Goal: Task Accomplishment & Management: Manage account settings

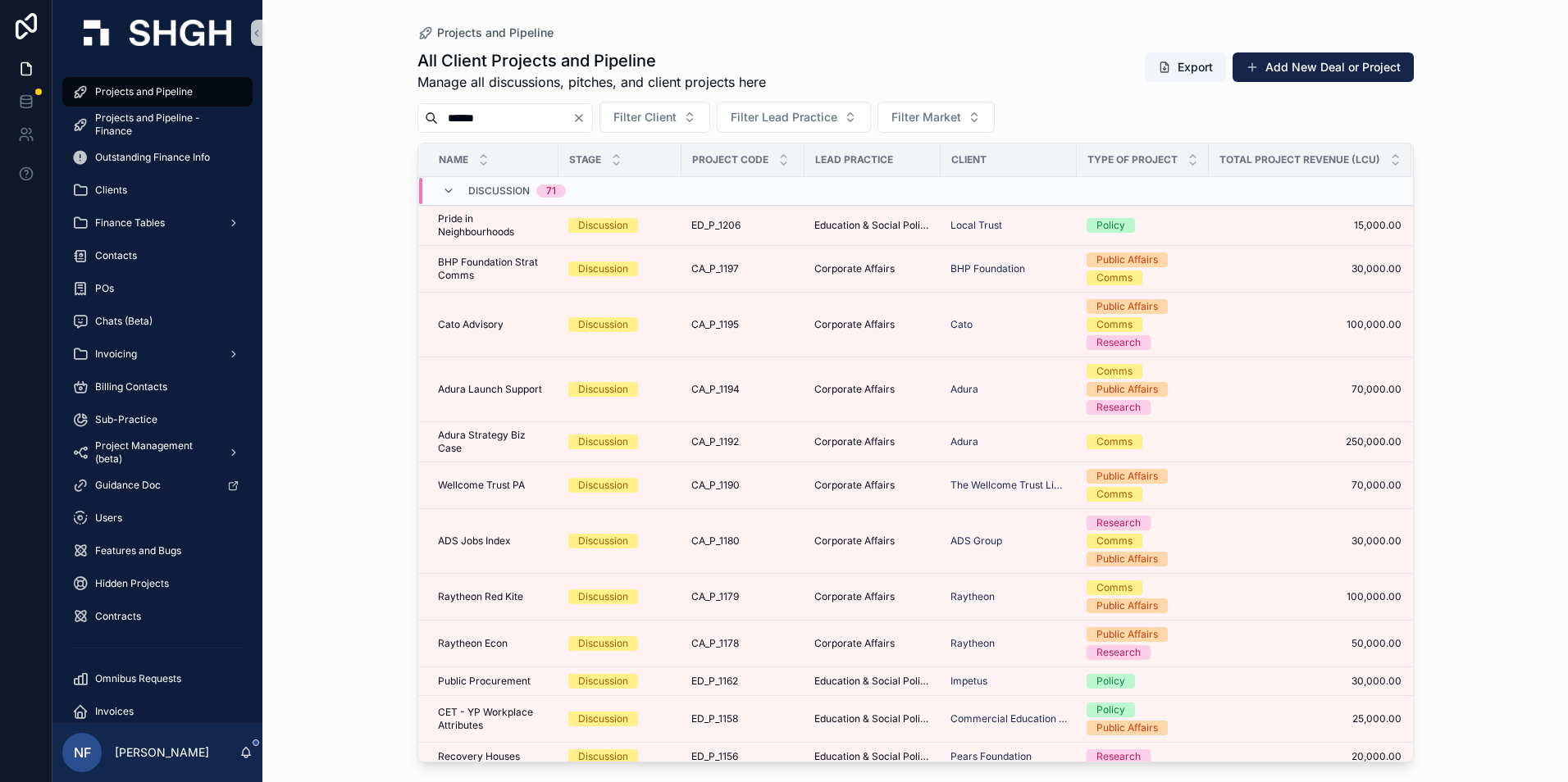
type input "******"
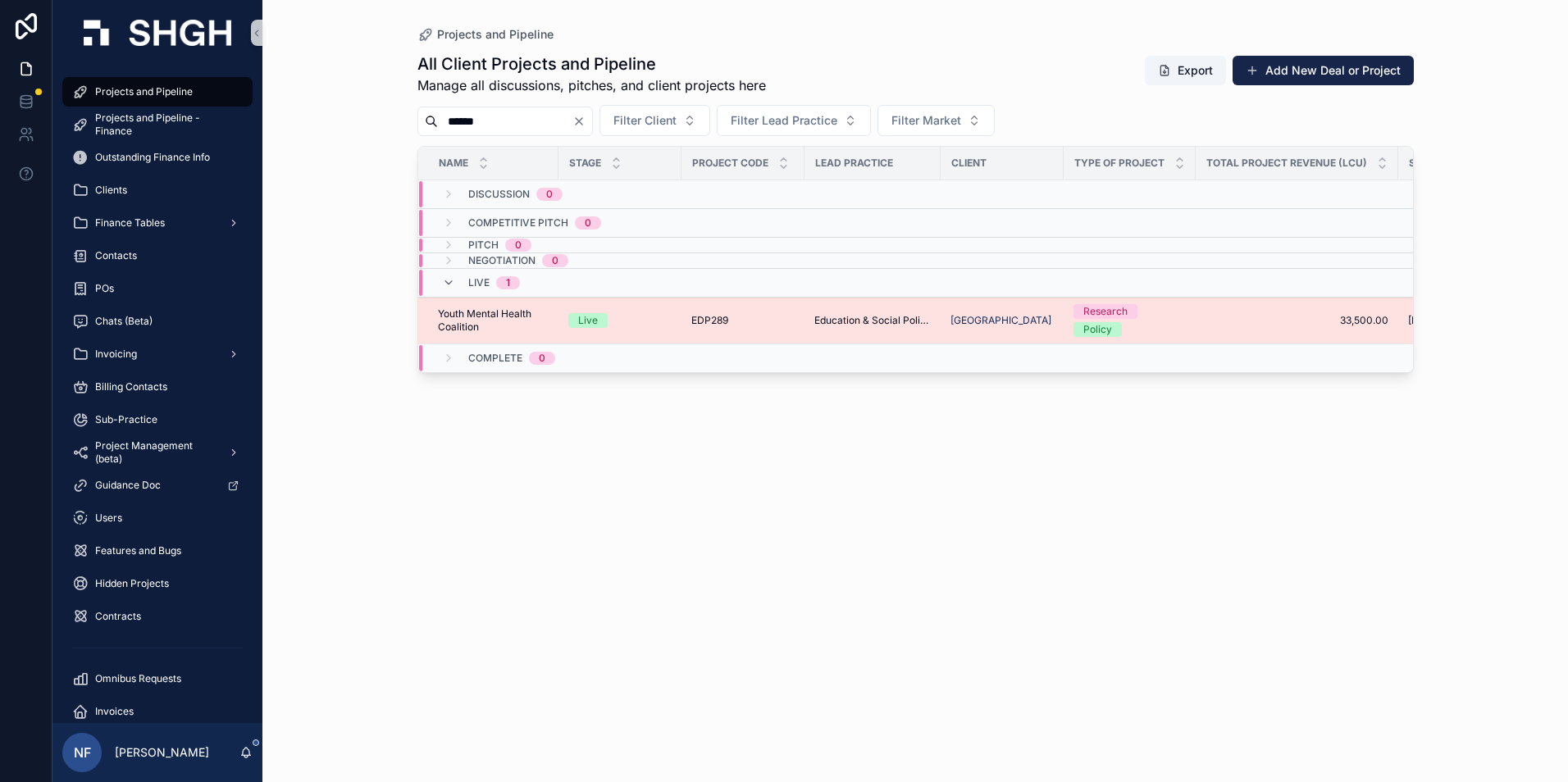
click at [488, 333] on span "Youth Mental Health Coalition" at bounding box center [493, 321] width 111 height 26
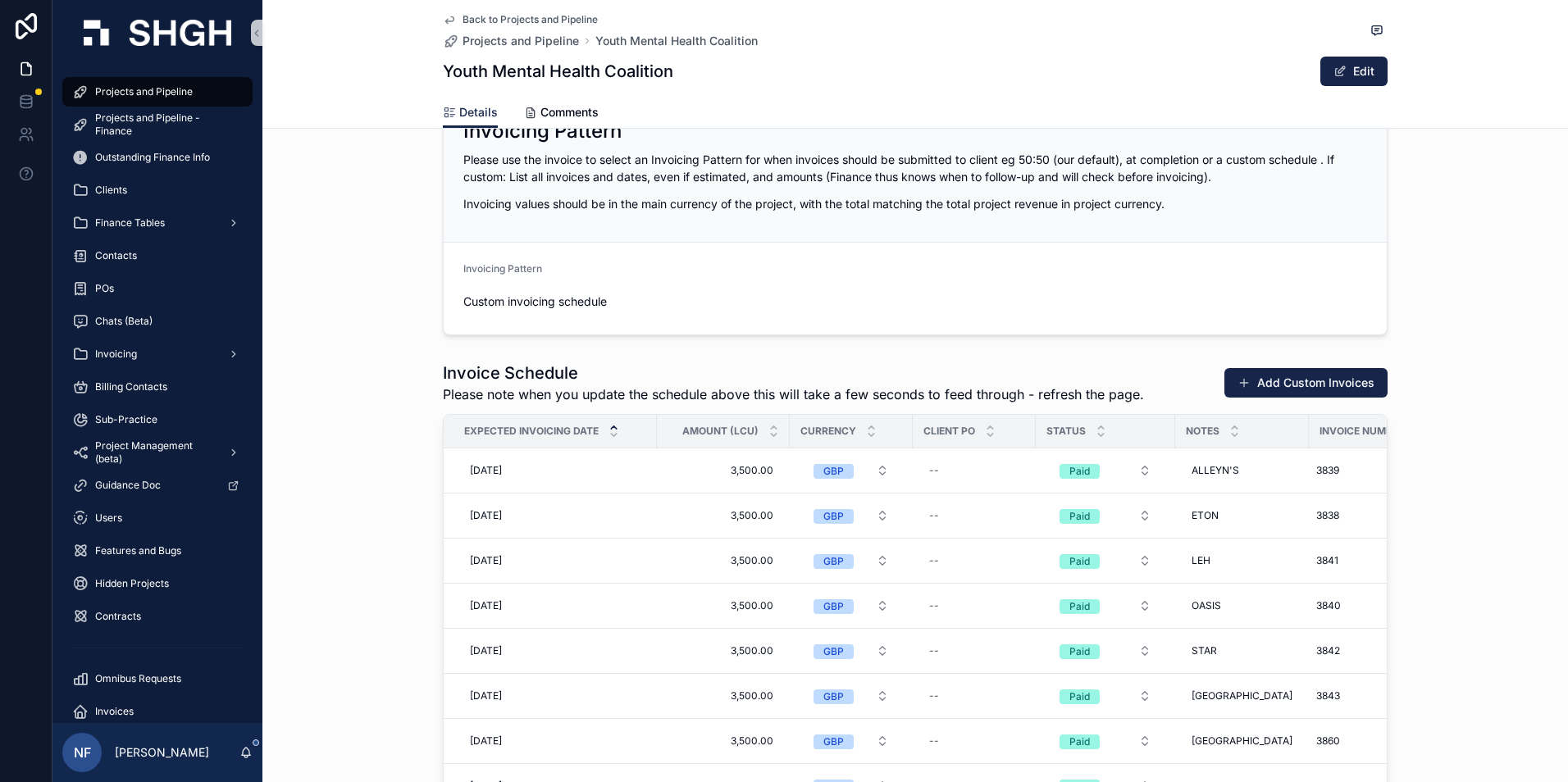
scroll to position [1968, 0]
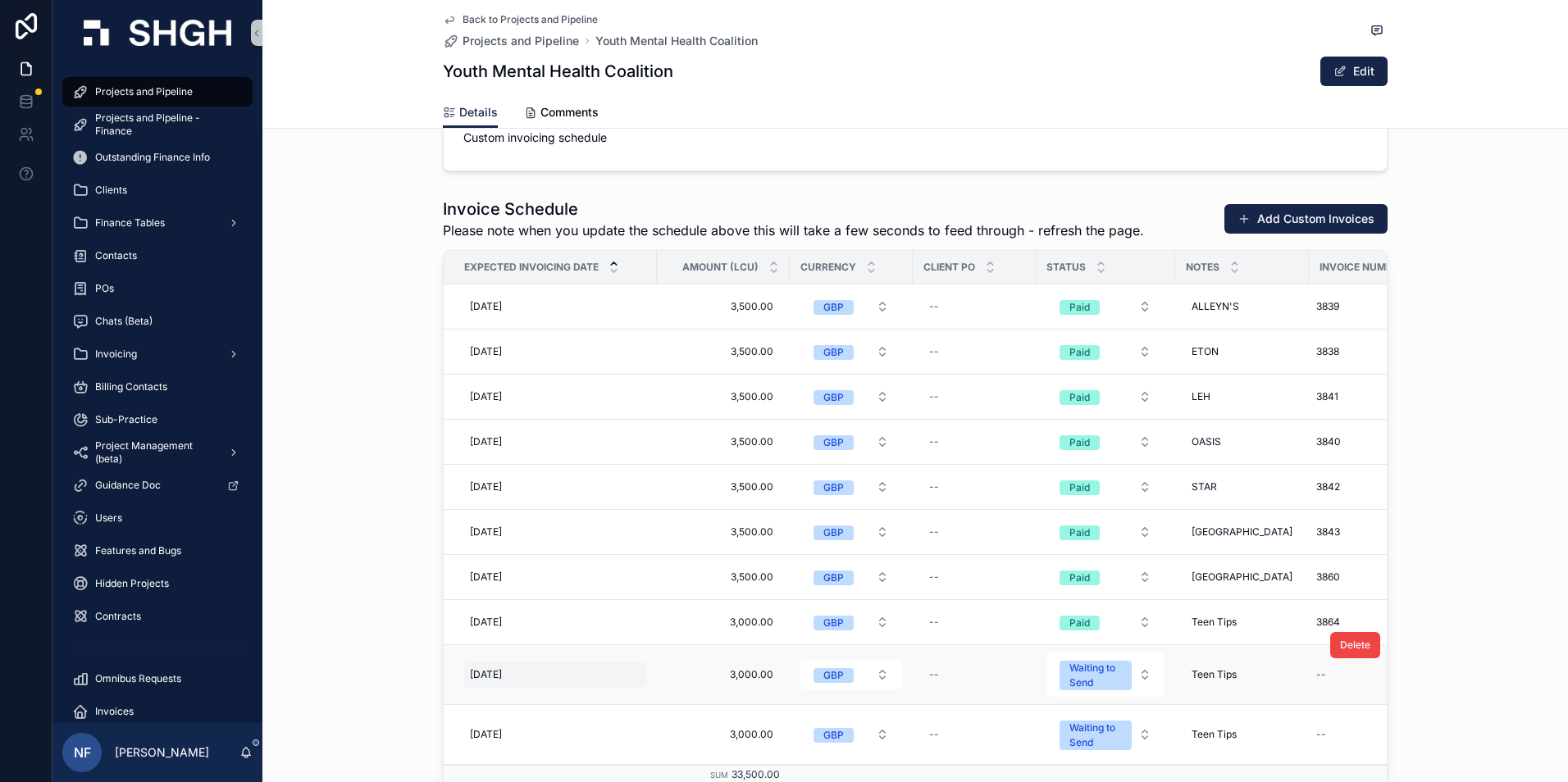
click at [480, 674] on span "31/08/2025" at bounding box center [486, 675] width 32 height 13
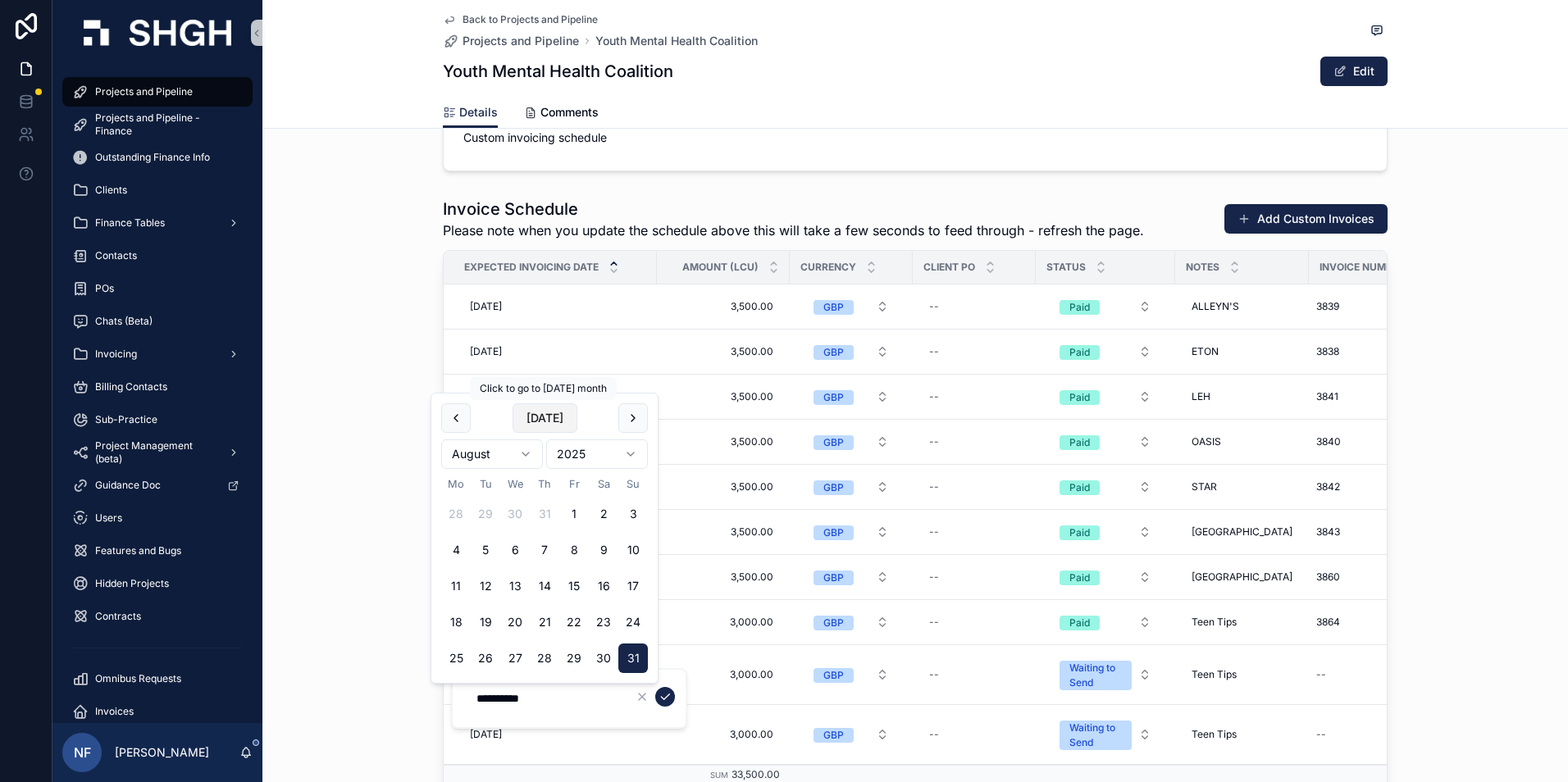
click at [557, 414] on button "Today" at bounding box center [545, 418] width 65 height 29
click at [661, 686] on form "**********" at bounding box center [570, 698] width 210 height 31
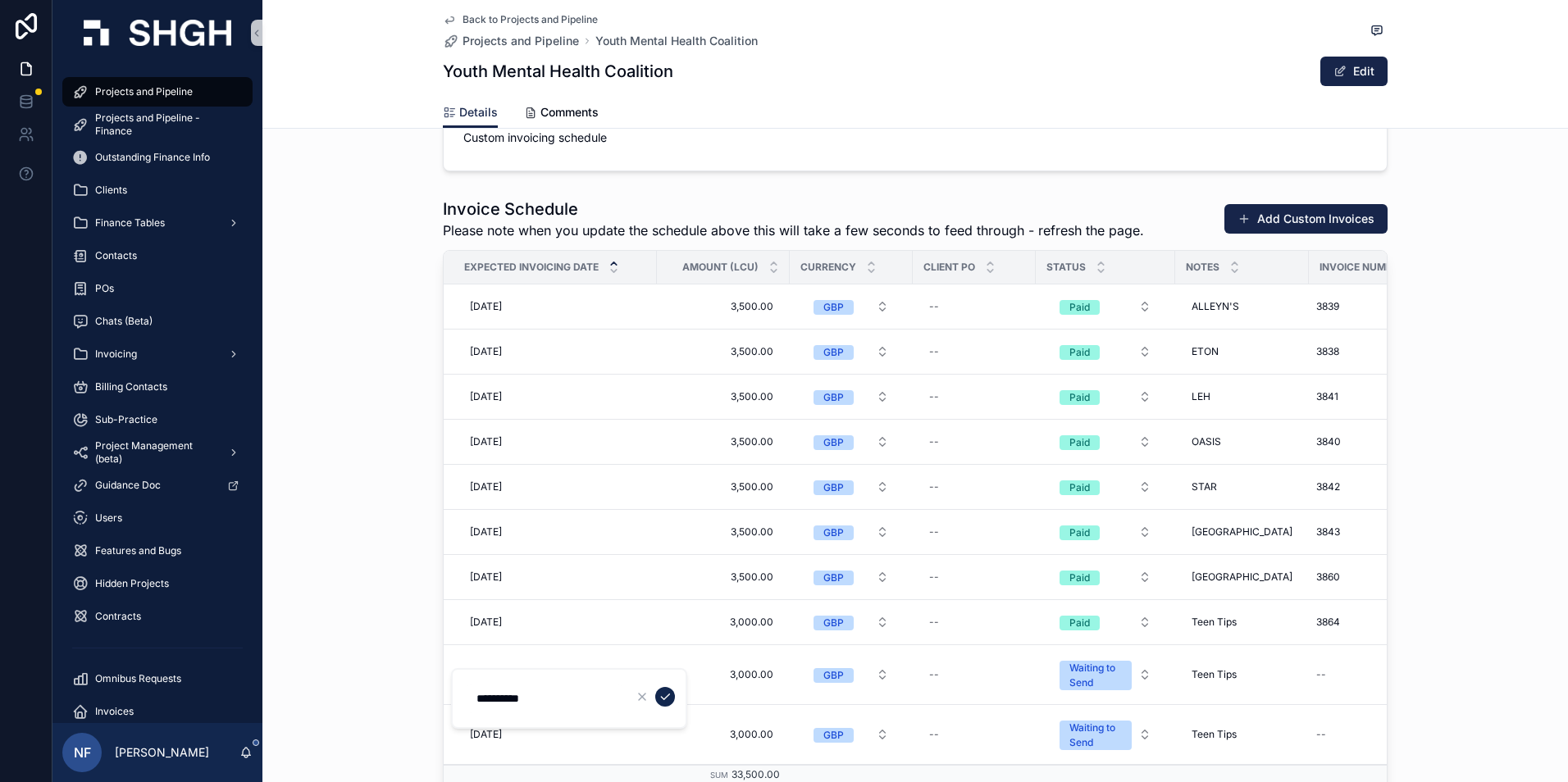
click at [662, 694] on icon "scrollable content" at bounding box center [665, 697] width 13 height 13
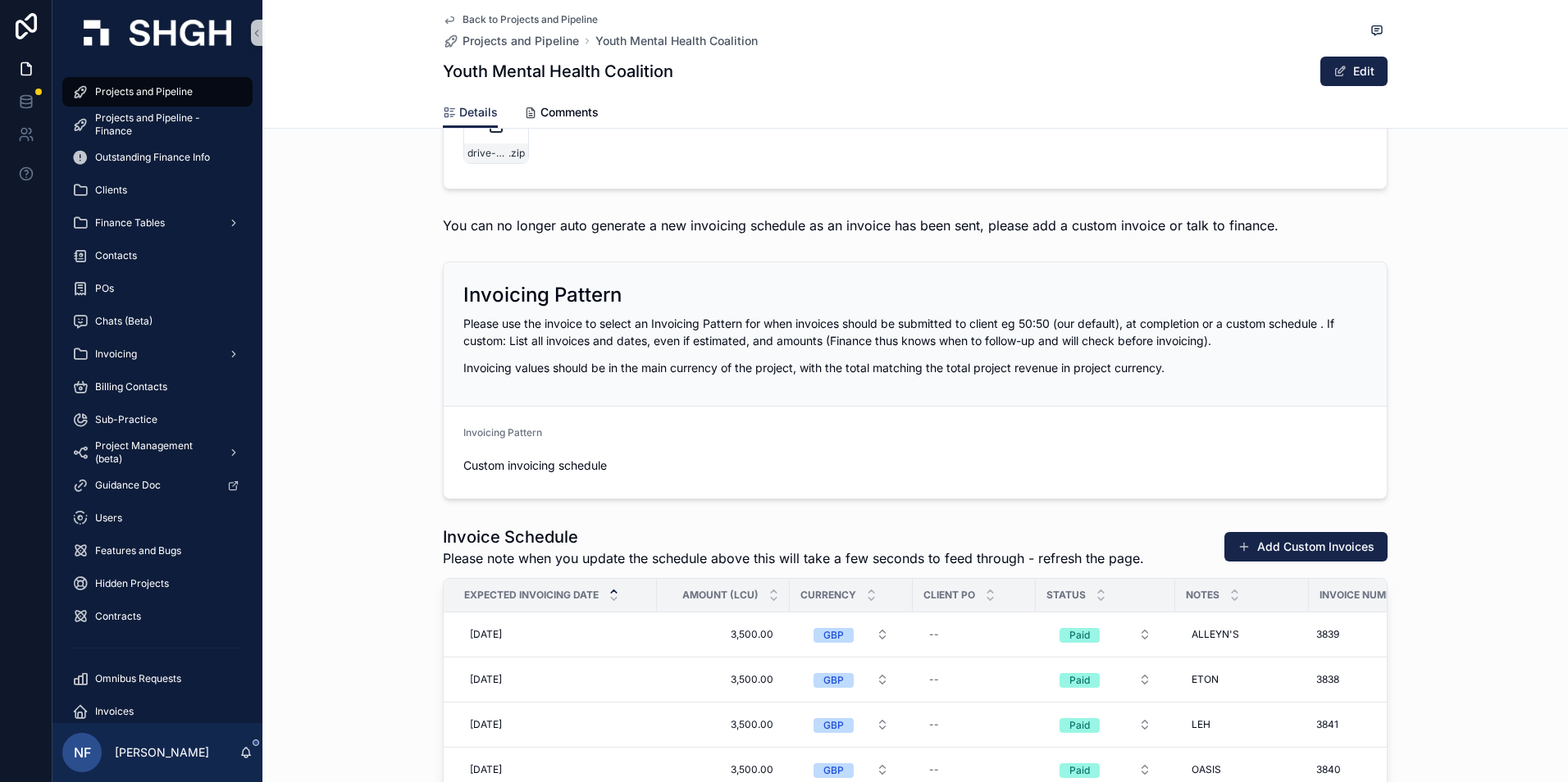
scroll to position [2050, 0]
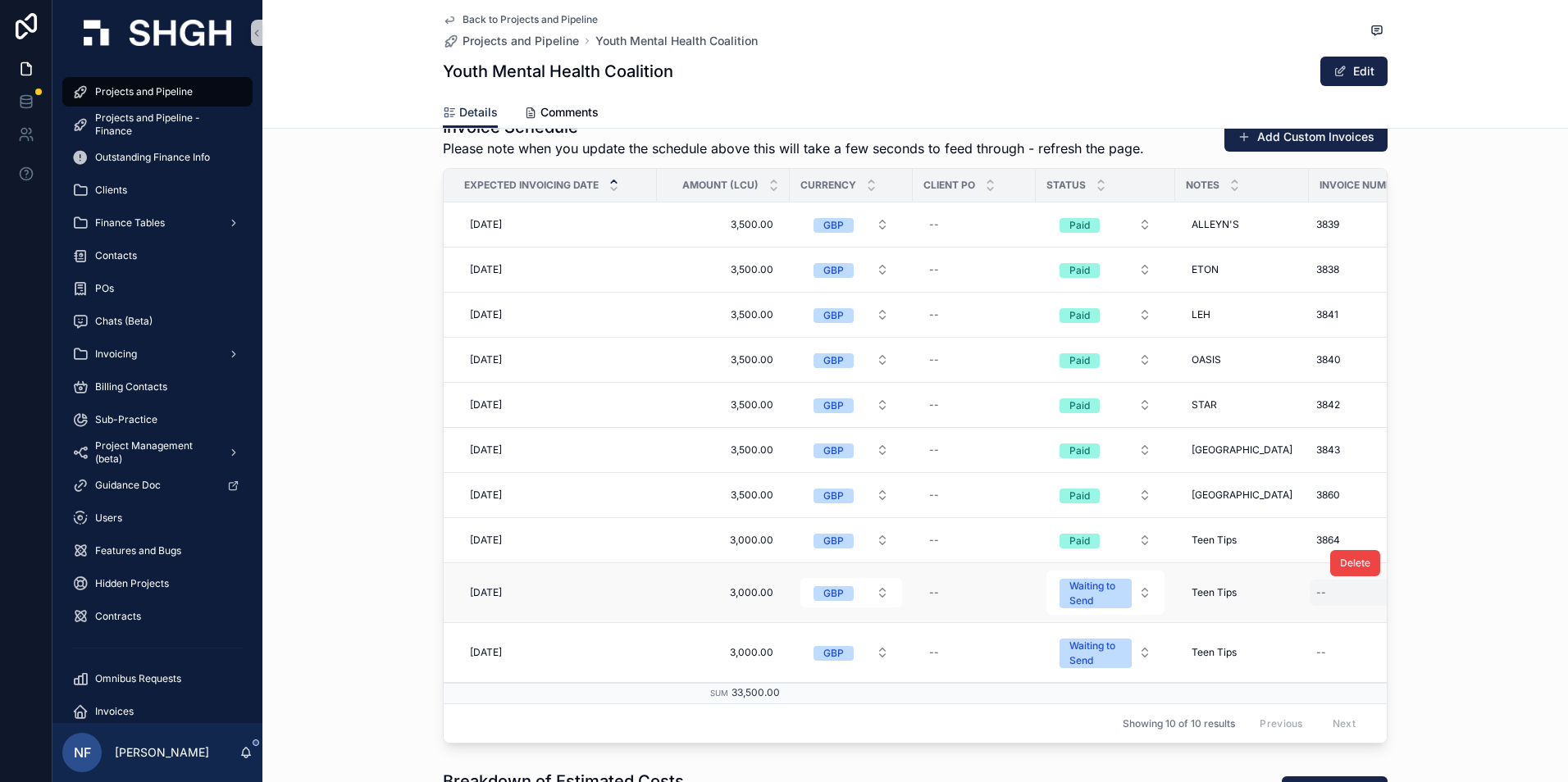
click at [1317, 598] on div "--" at bounding box center [1369, 593] width 120 height 26
type input "****"
click at [1507, 615] on icon "scrollable content" at bounding box center [1501, 615] width 13 height 13
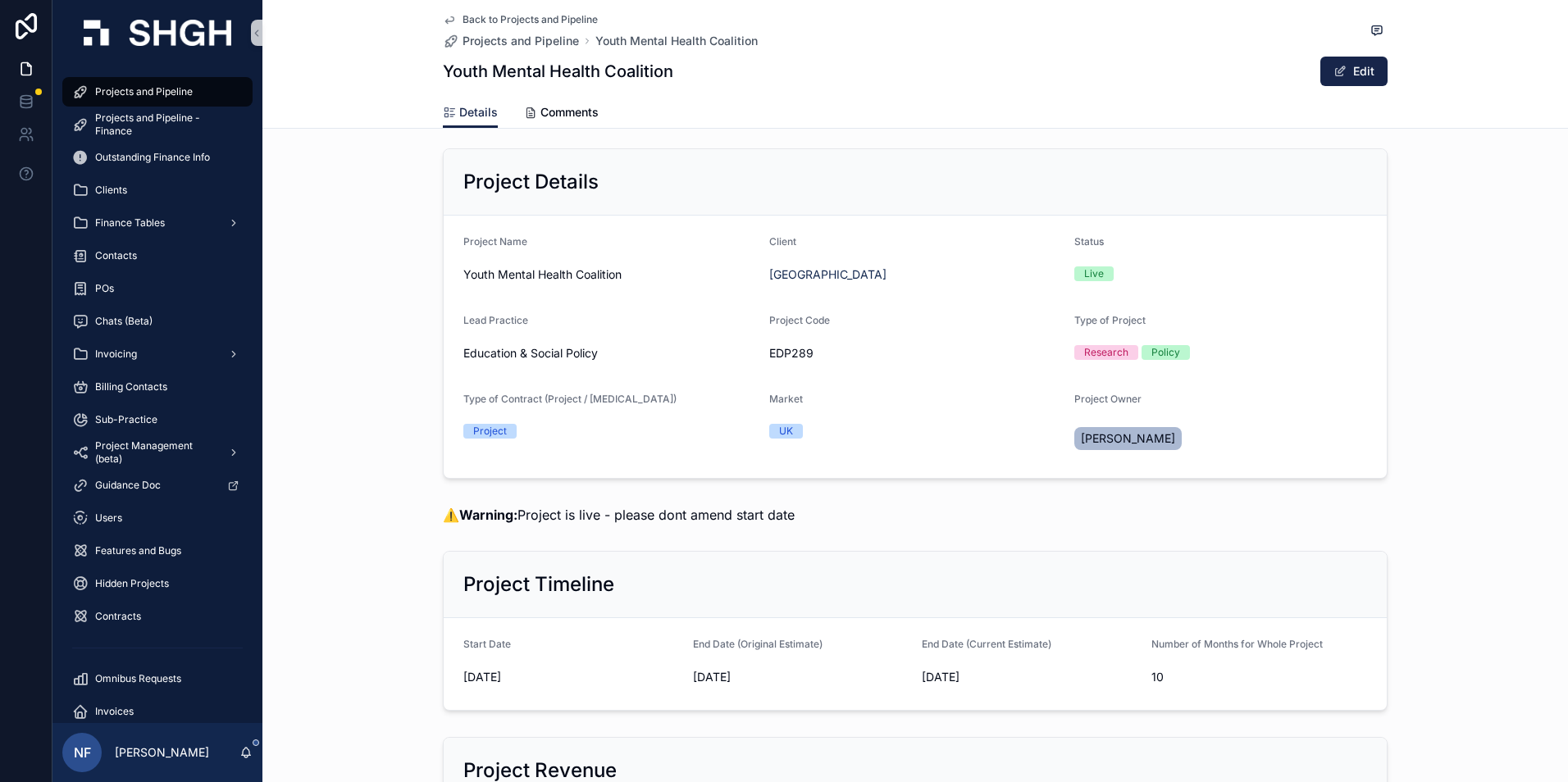
scroll to position [0, 0]
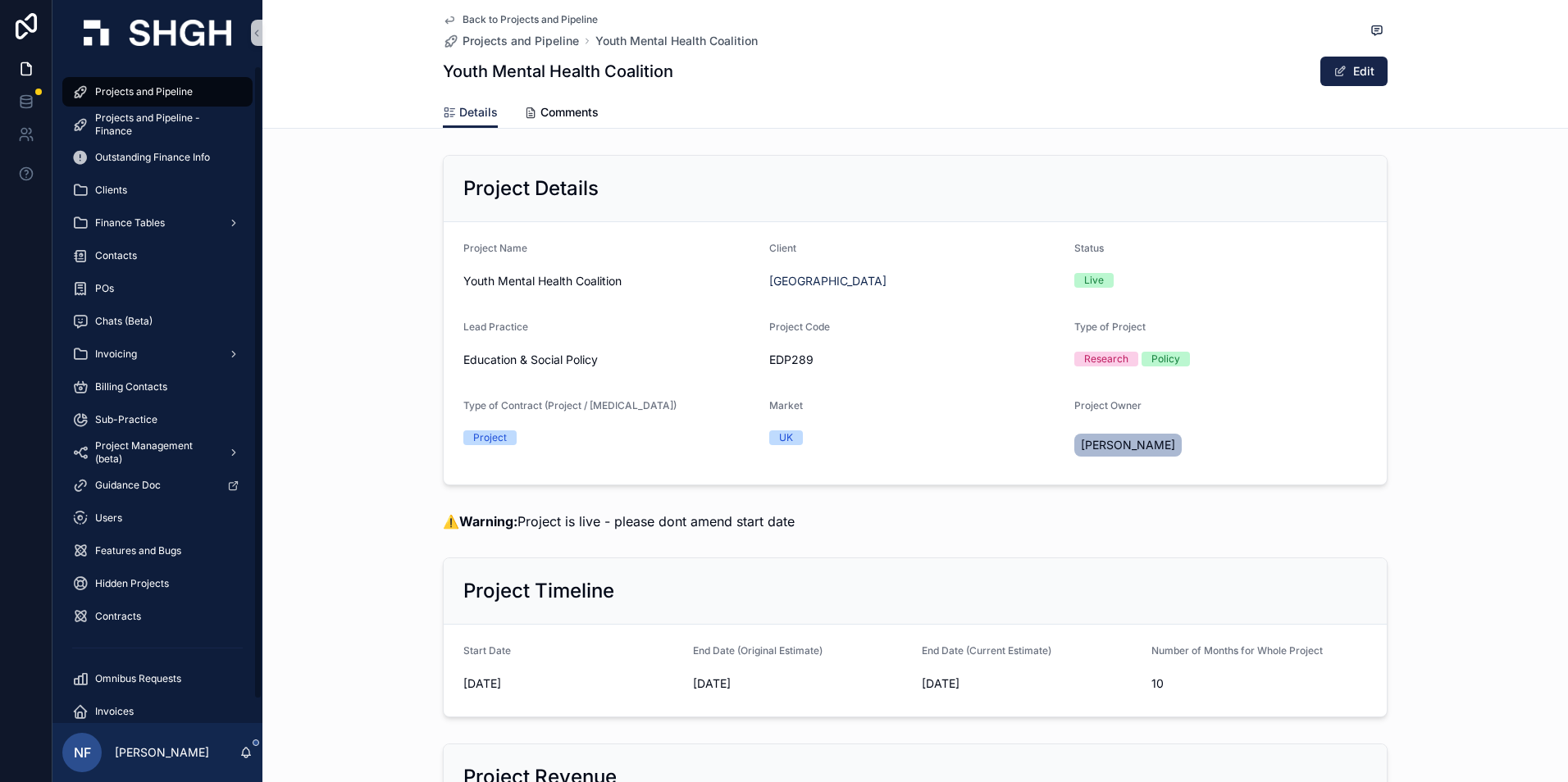
click at [189, 87] on span "Projects and Pipeline" at bounding box center [144, 92] width 98 height 13
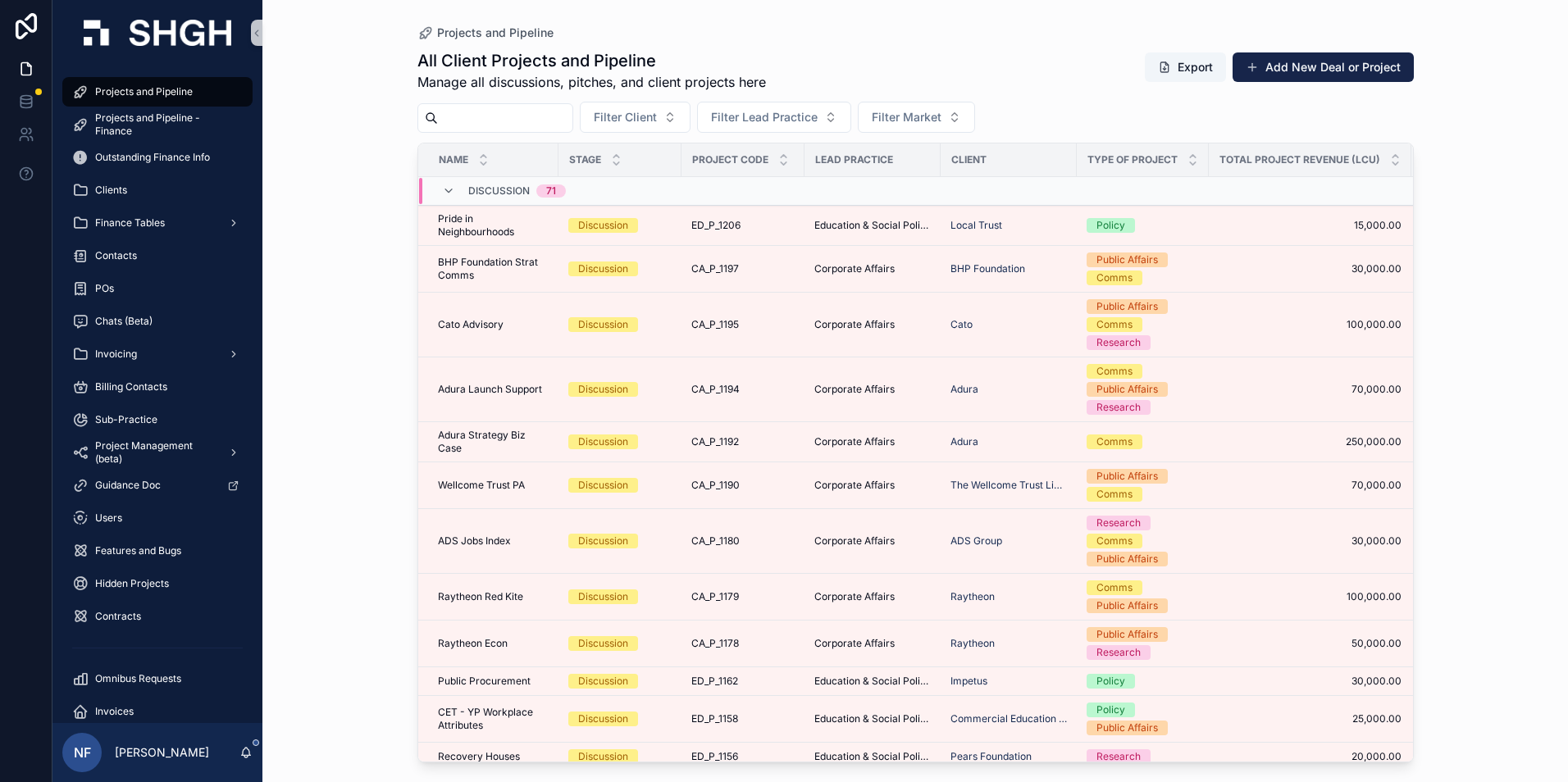
click at [522, 105] on div "scrollable content" at bounding box center [496, 118] width 156 height 29
click at [520, 109] on input "scrollable content" at bounding box center [504, 118] width 135 height 23
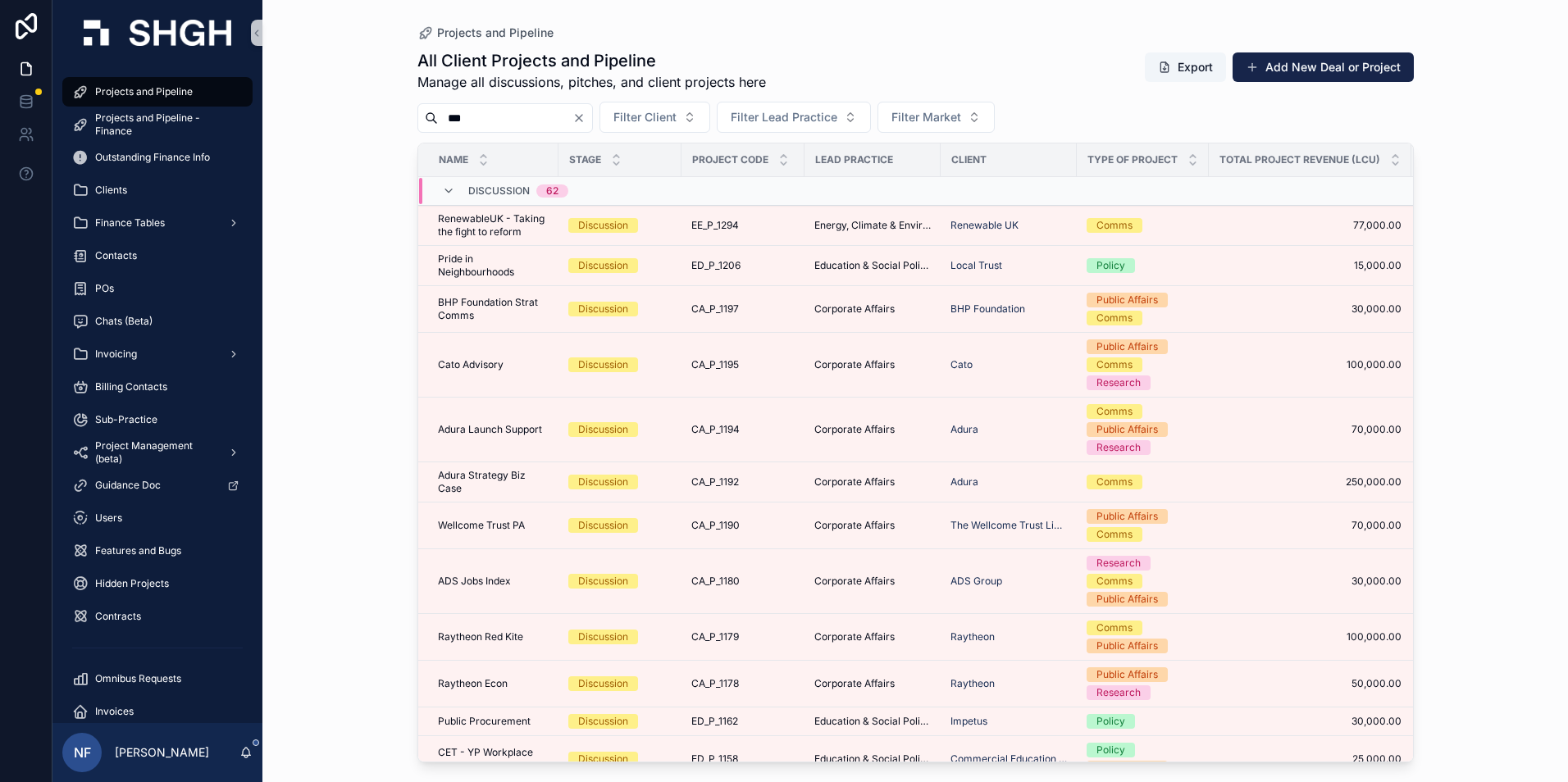
type input "***"
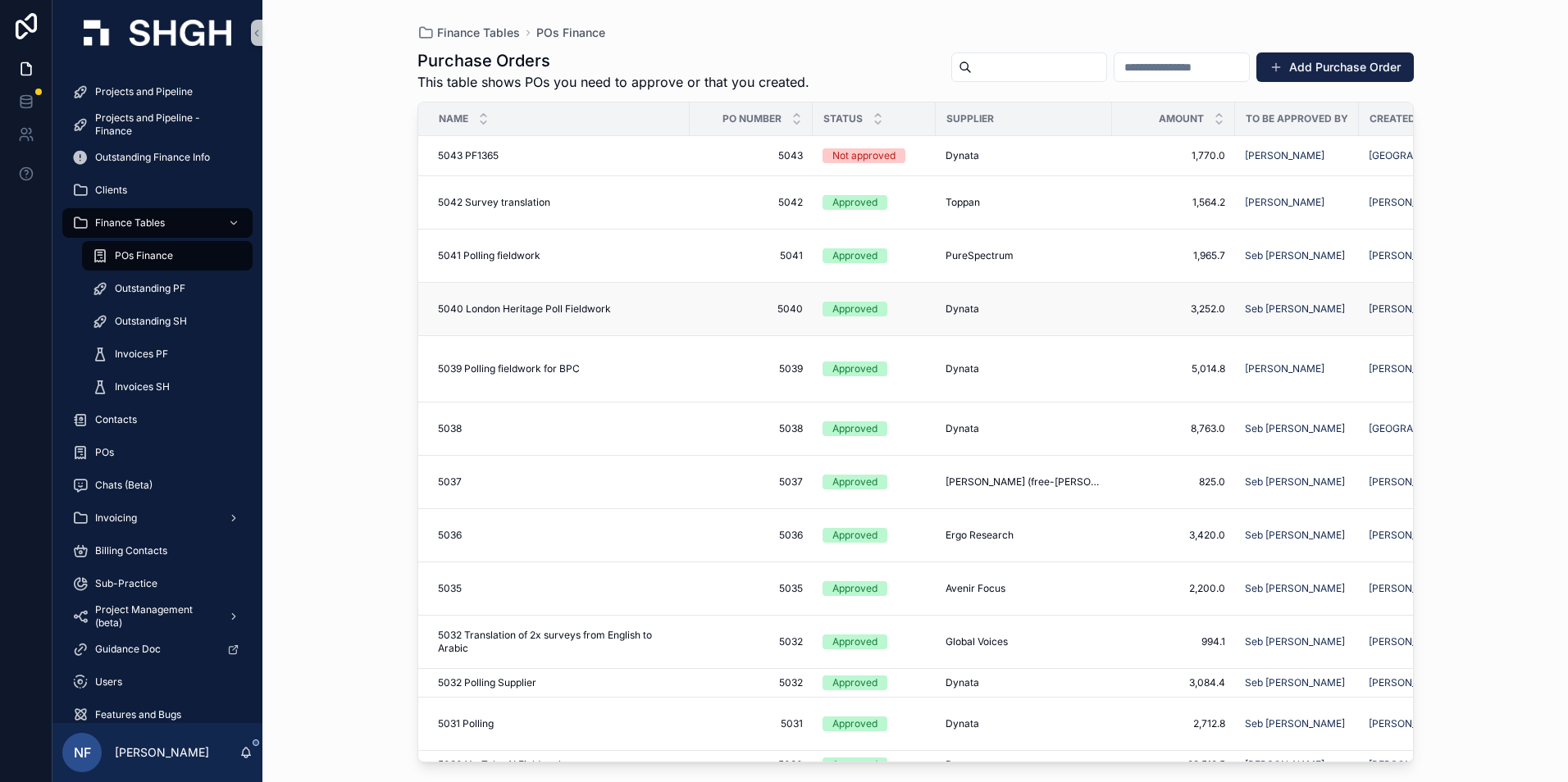
click at [868, 313] on div "Approved" at bounding box center [855, 310] width 45 height 15
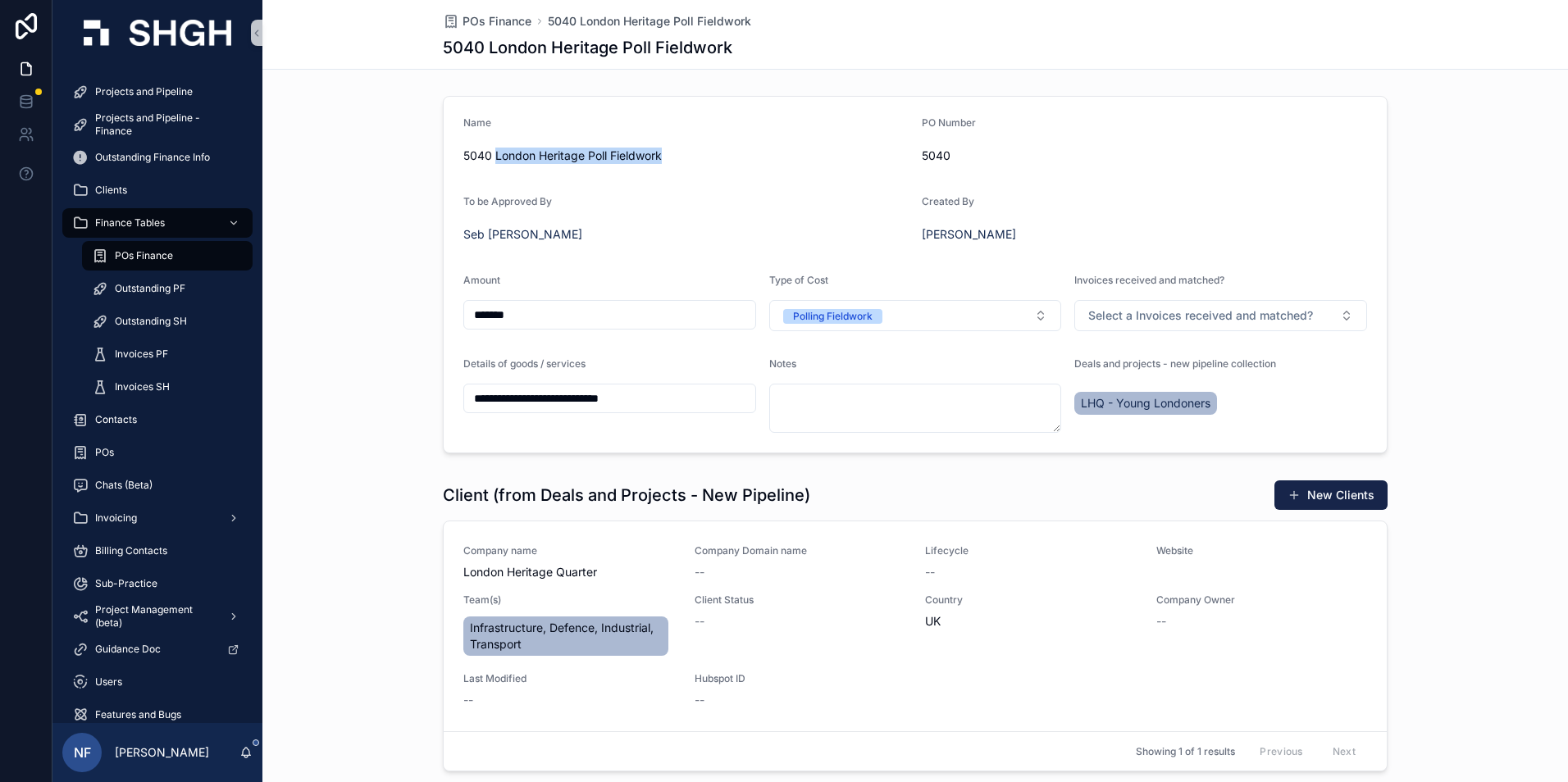
drag, startPoint x: 491, startPoint y: 156, endPoint x: 667, endPoint y: 156, distance: 176.0
click at [667, 156] on span "5040 London Heritage Poll Fieldwork" at bounding box center [685, 155] width 445 height 16
drag, startPoint x: 667, startPoint y: 156, endPoint x: 652, endPoint y: 154, distance: 15.1
copy span "London Heritage Poll Fieldwork"
click at [1138, 305] on button "Select a Invoices received and matched?" at bounding box center [1221, 315] width 293 height 31
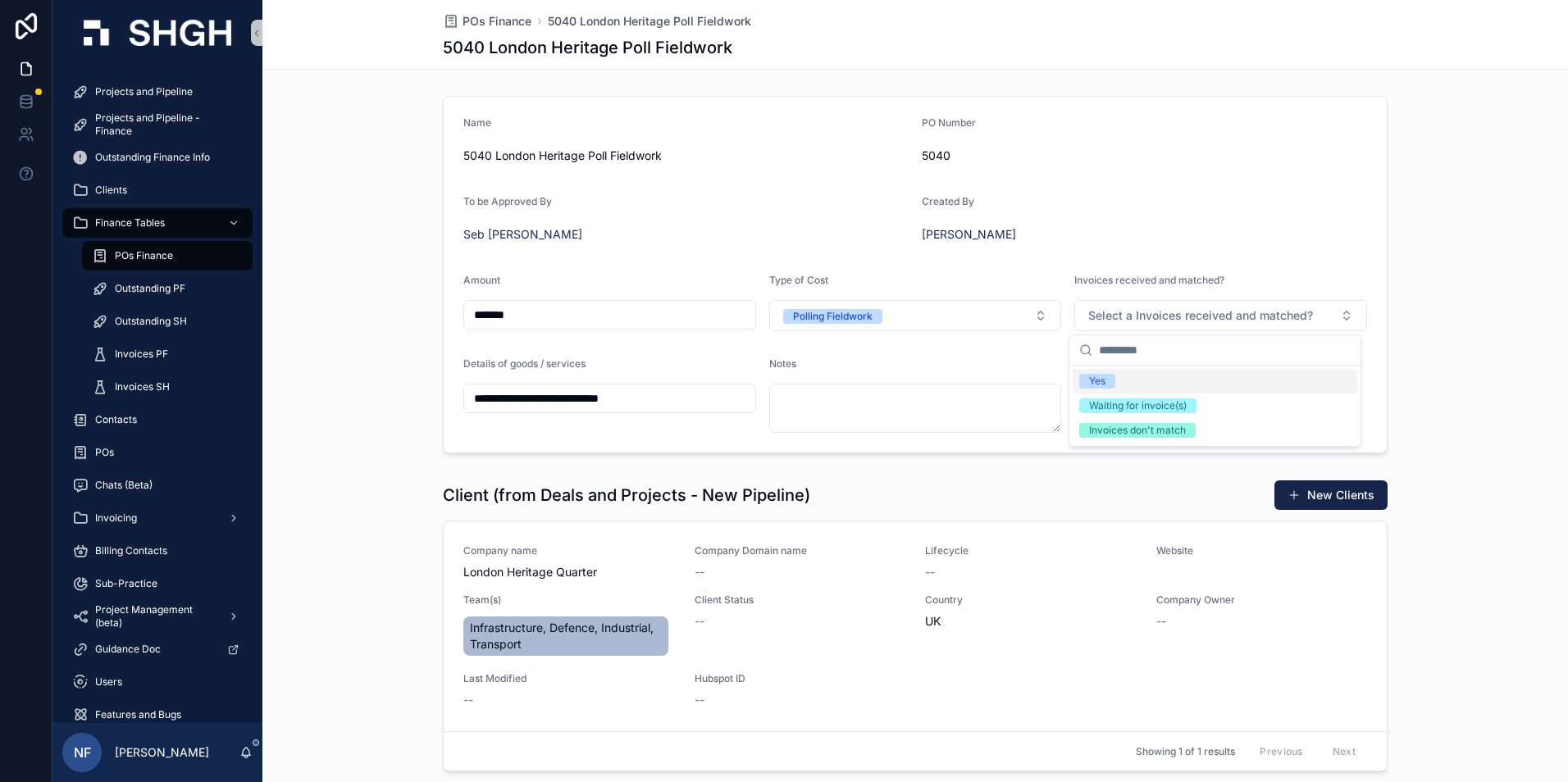
click at [1110, 379] on span "Yes" at bounding box center [1097, 381] width 36 height 15
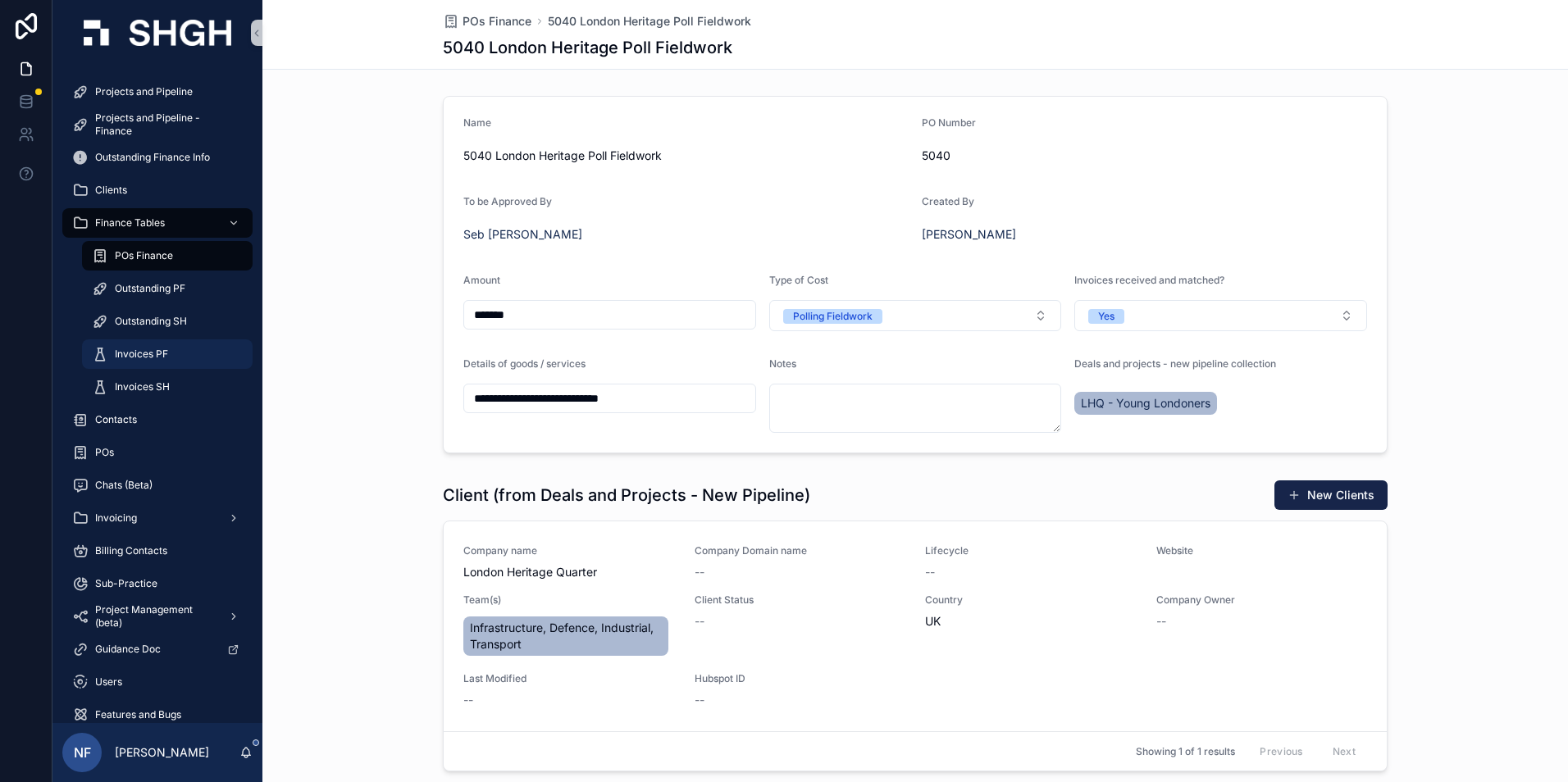
click at [117, 351] on span "Invoices PF" at bounding box center [141, 354] width 54 height 13
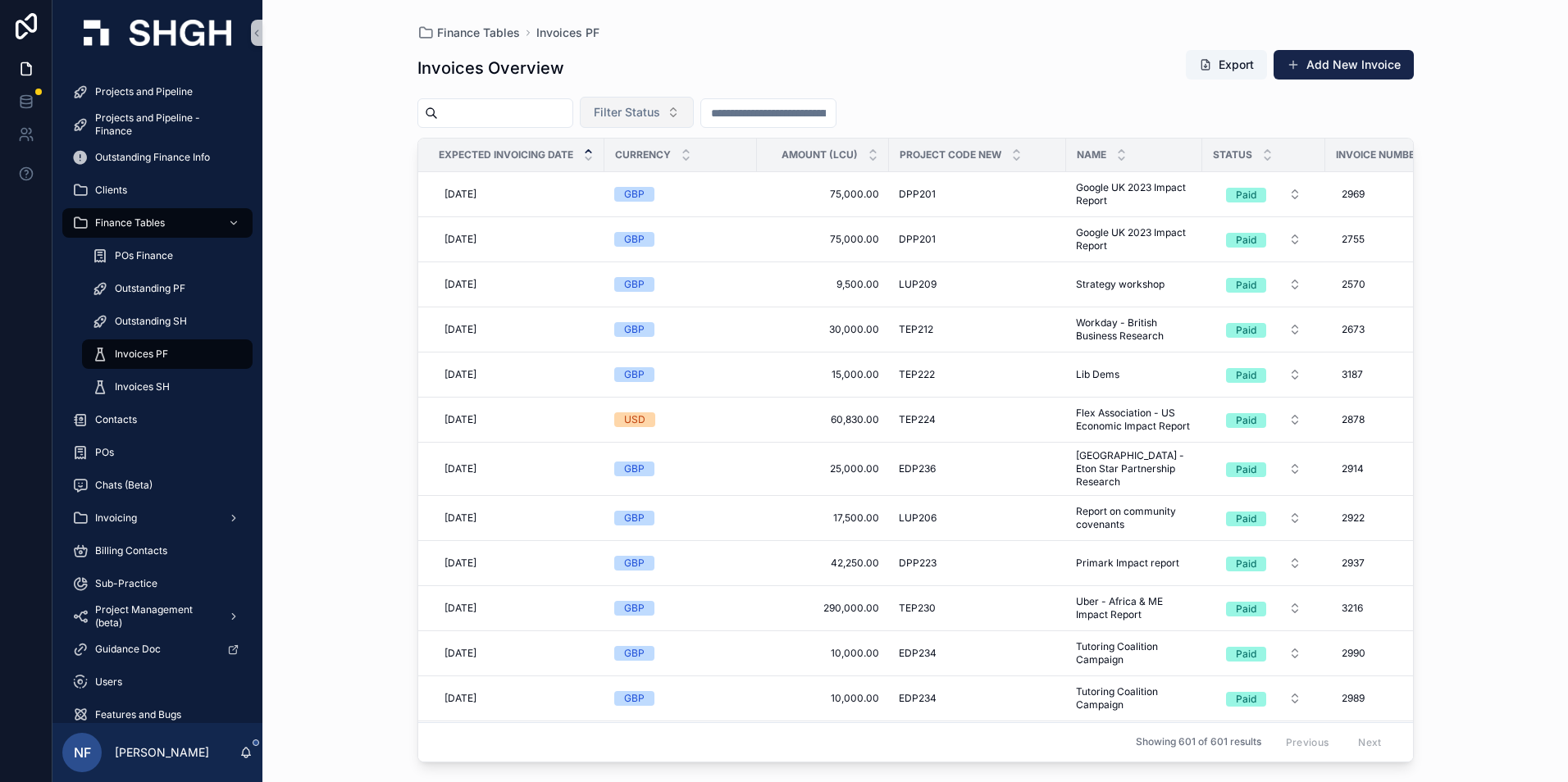
click at [660, 110] on span "Filter Status" at bounding box center [627, 112] width 67 height 16
click at [653, 181] on div "Waiting to Send" at bounding box center [678, 179] width 197 height 26
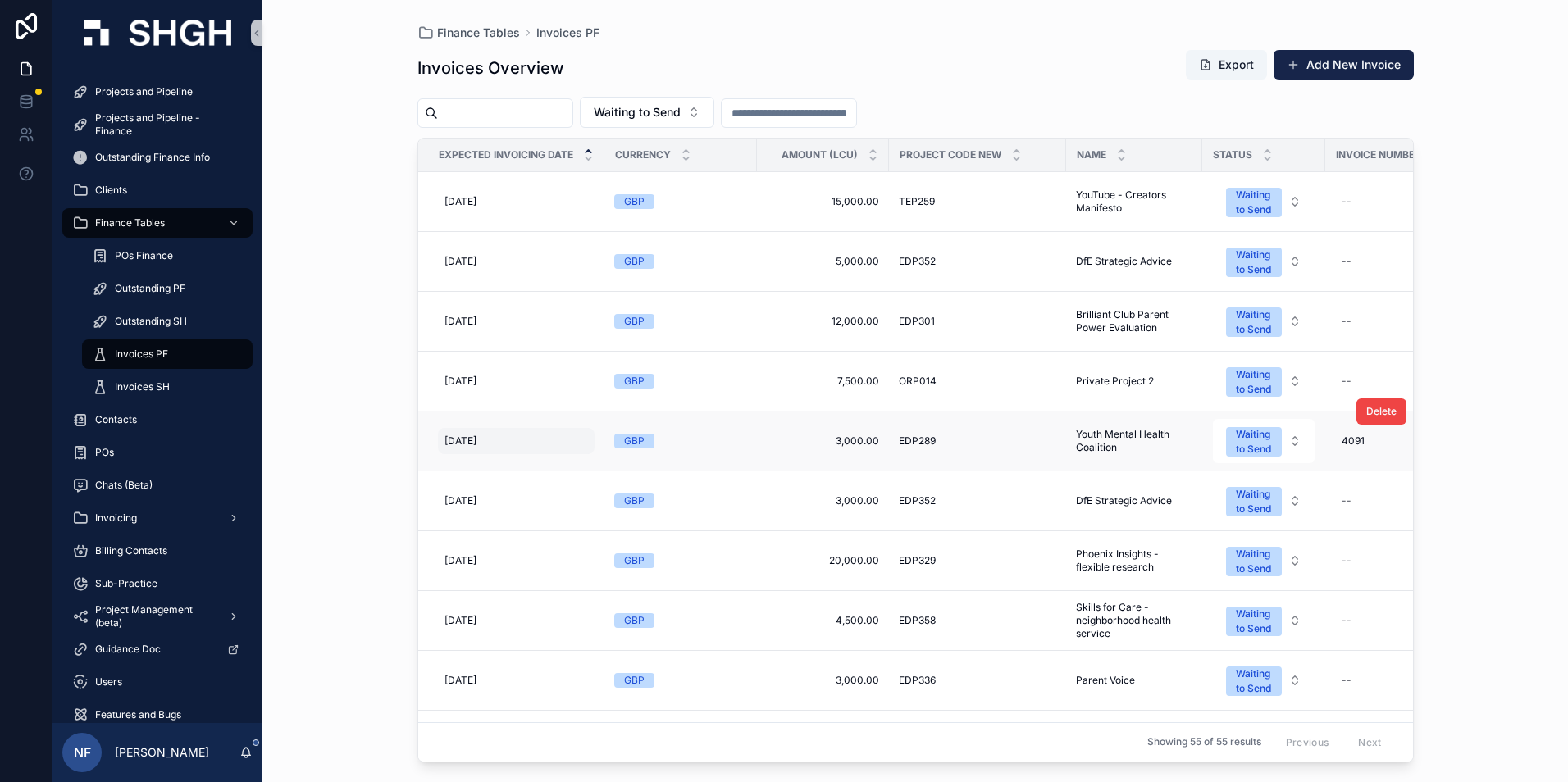
click at [475, 439] on span "31/08/2025" at bounding box center [460, 441] width 32 height 13
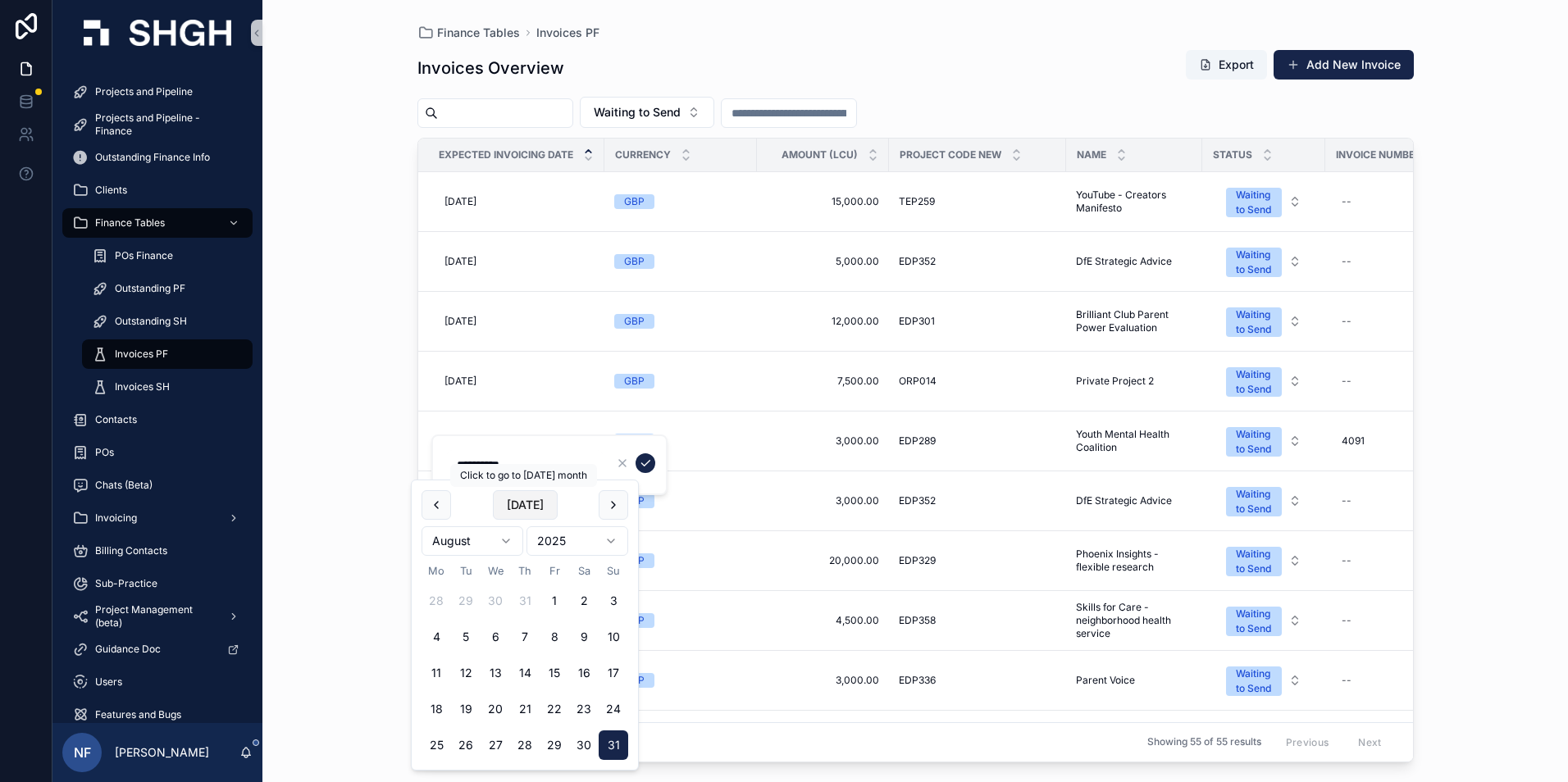
click at [516, 507] on button "Today" at bounding box center [525, 504] width 65 height 29
click at [491, 598] on button "3" at bounding box center [495, 600] width 29 height 29
type input "**********"
click at [651, 461] on icon "scrollable content" at bounding box center [646, 463] width 13 height 13
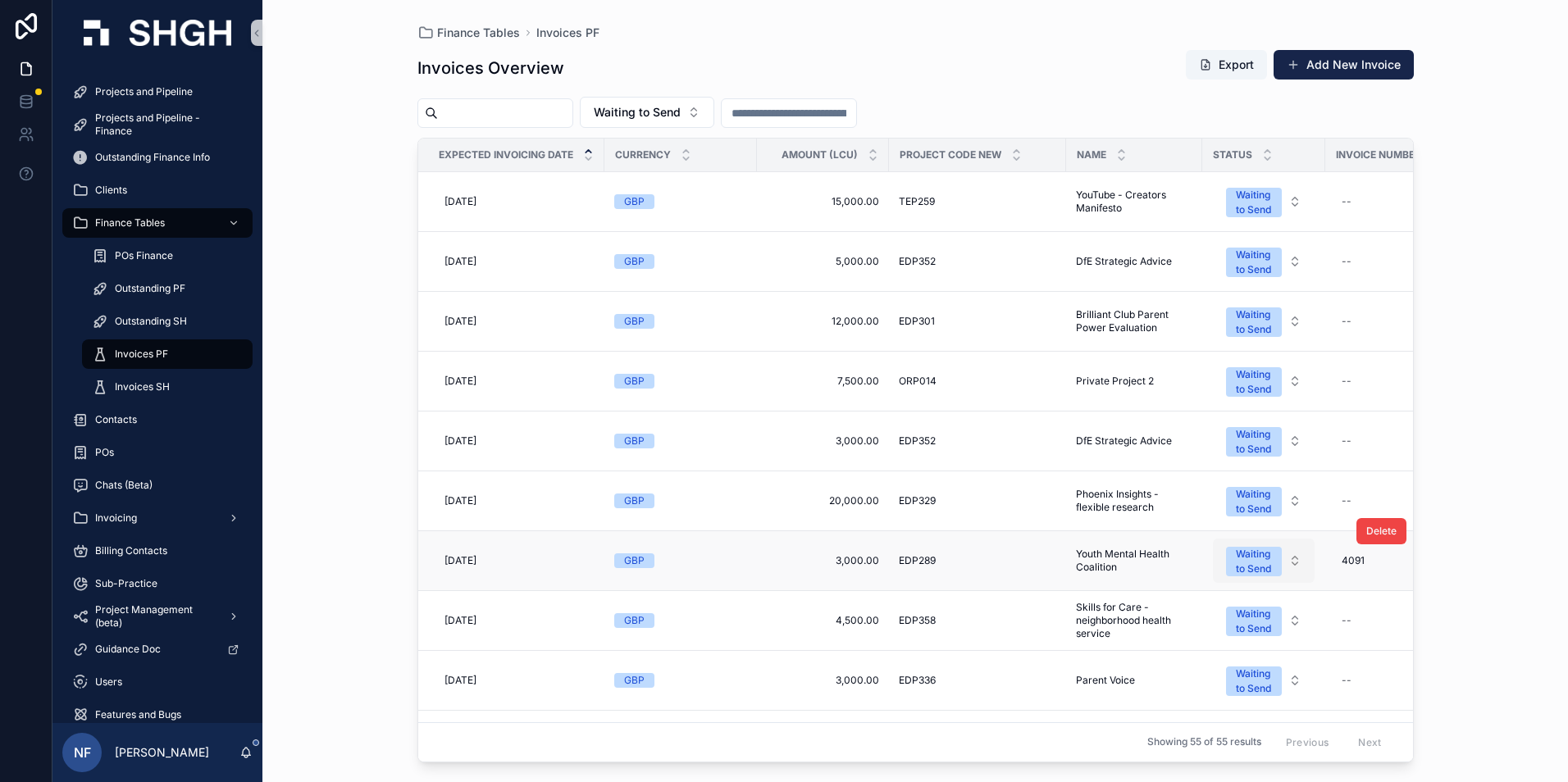
click at [1231, 564] on span "Waiting to Send" at bounding box center [1254, 561] width 56 height 29
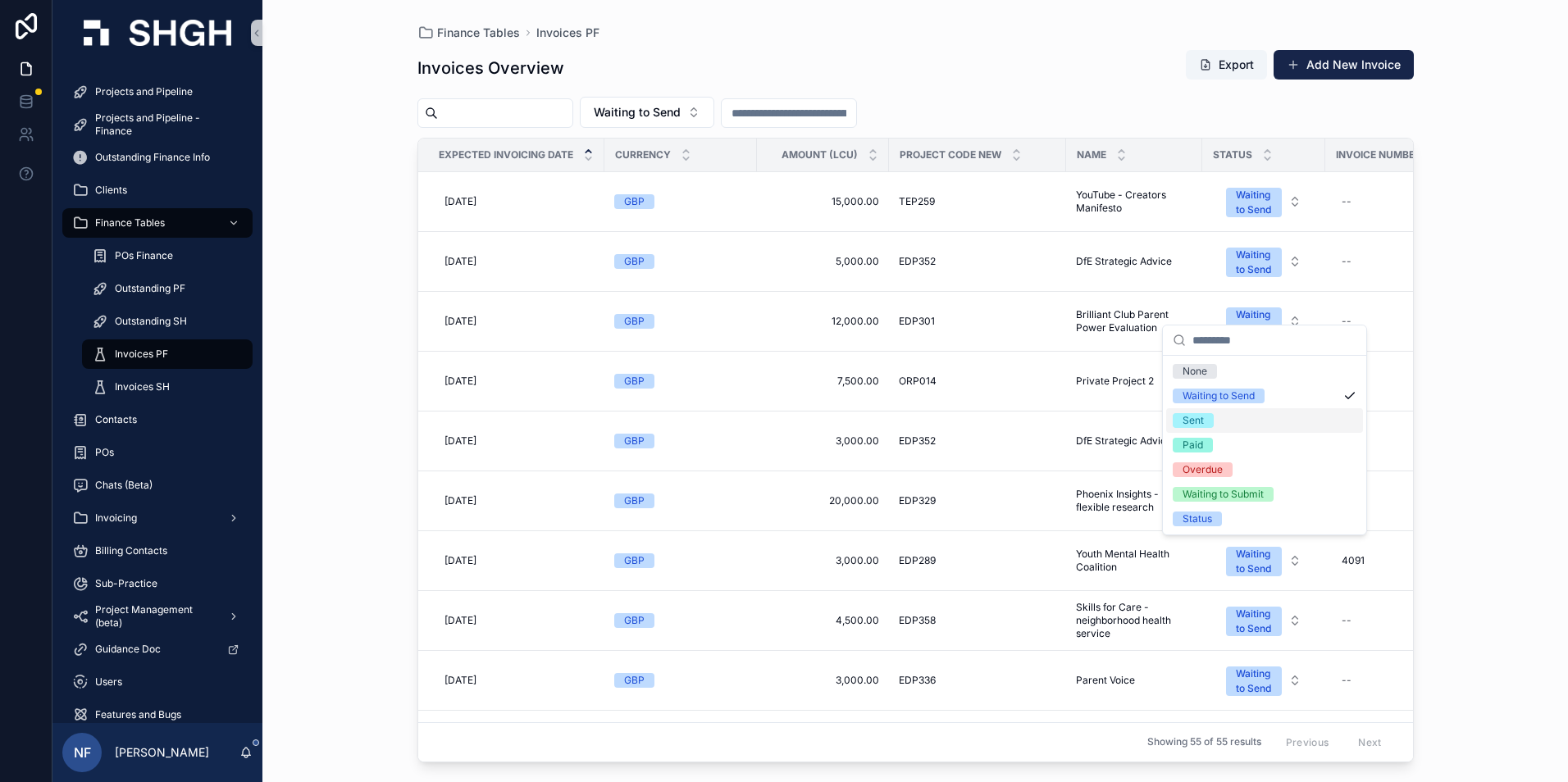
click at [1182, 424] on span "Sent" at bounding box center [1193, 421] width 41 height 15
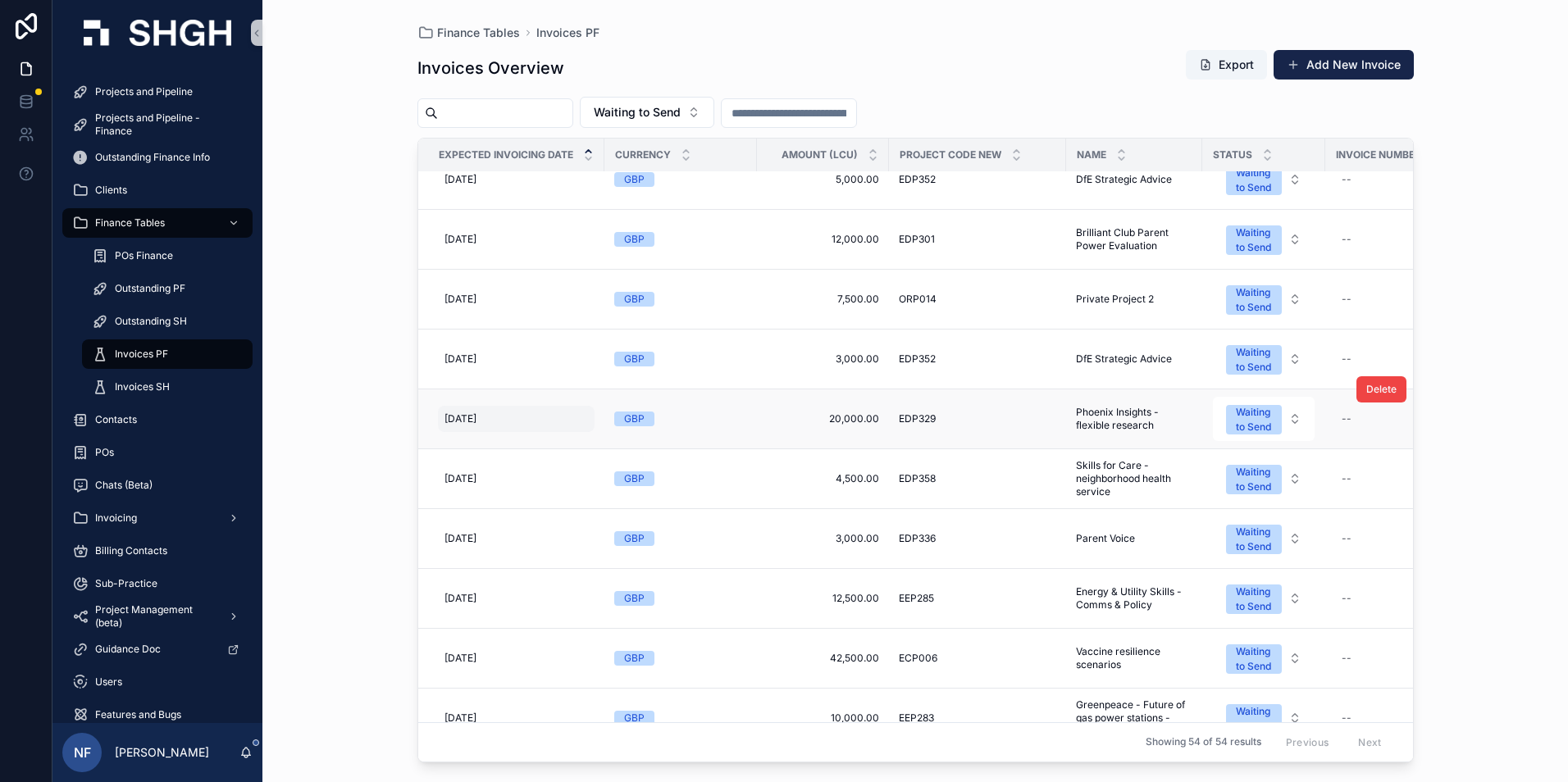
scroll to position [246, 0]
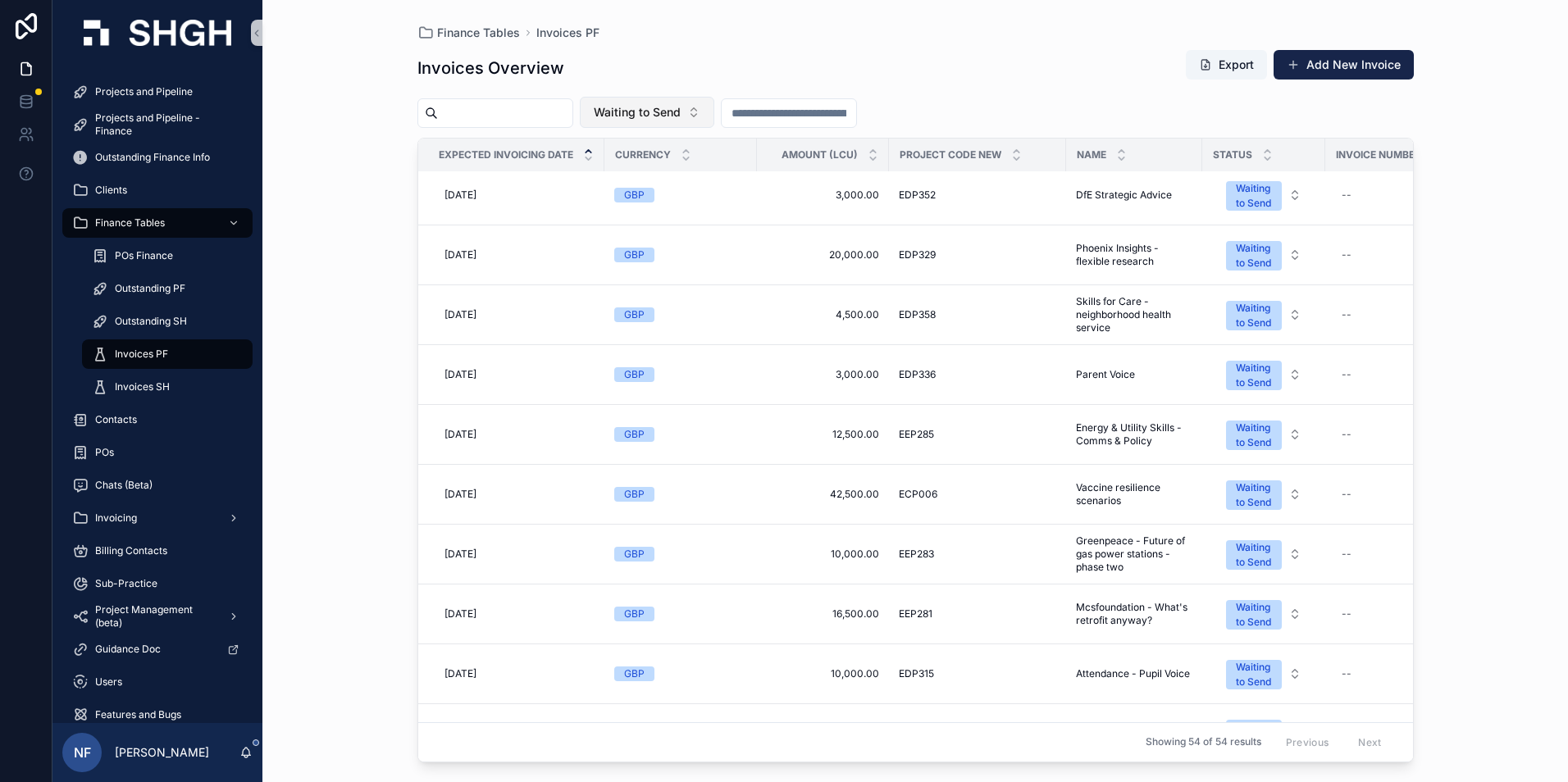
click at [657, 118] on span "Waiting to Send" at bounding box center [637, 112] width 87 height 16
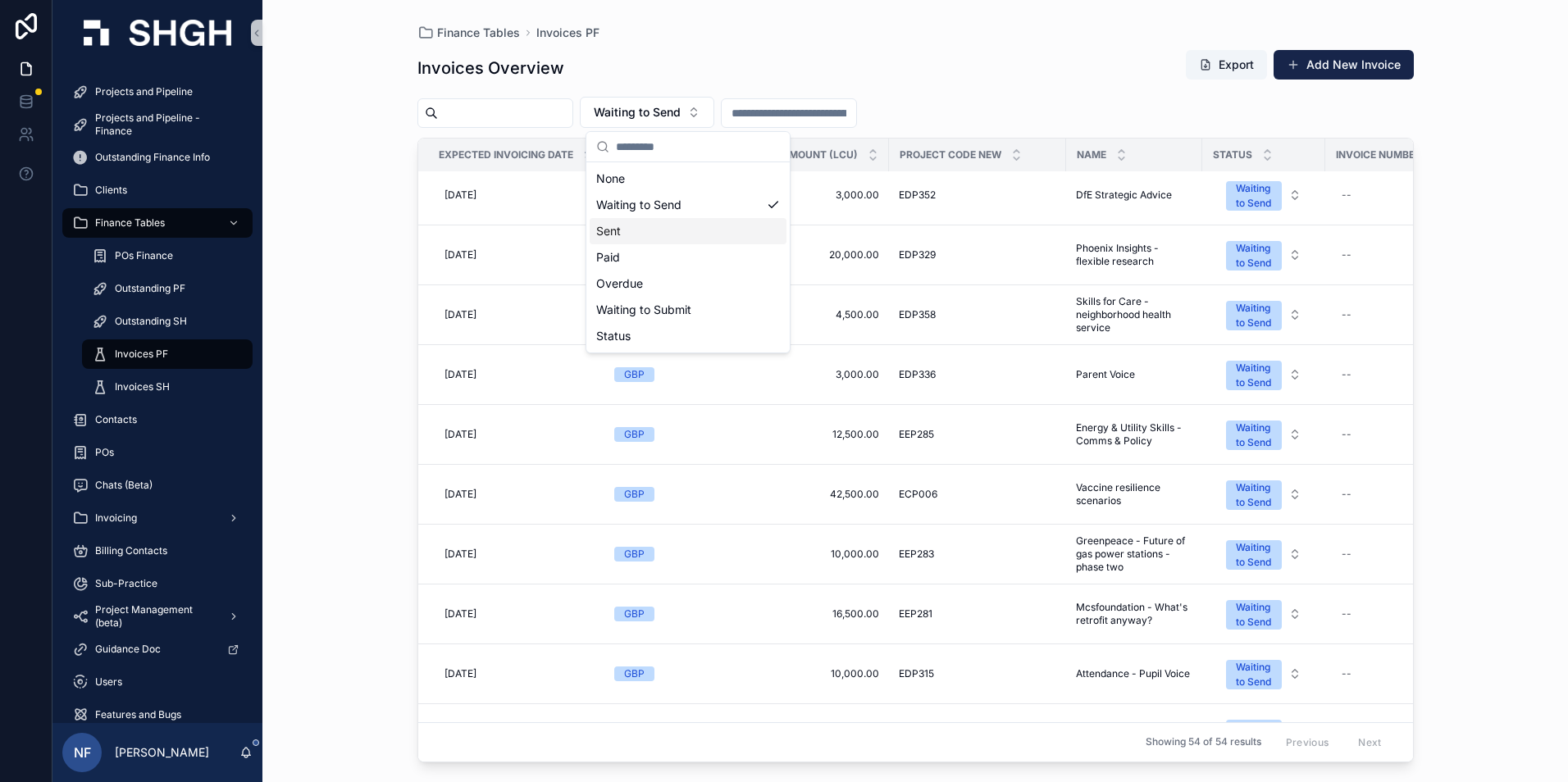
click at [610, 230] on div "Sent" at bounding box center [688, 231] width 197 height 26
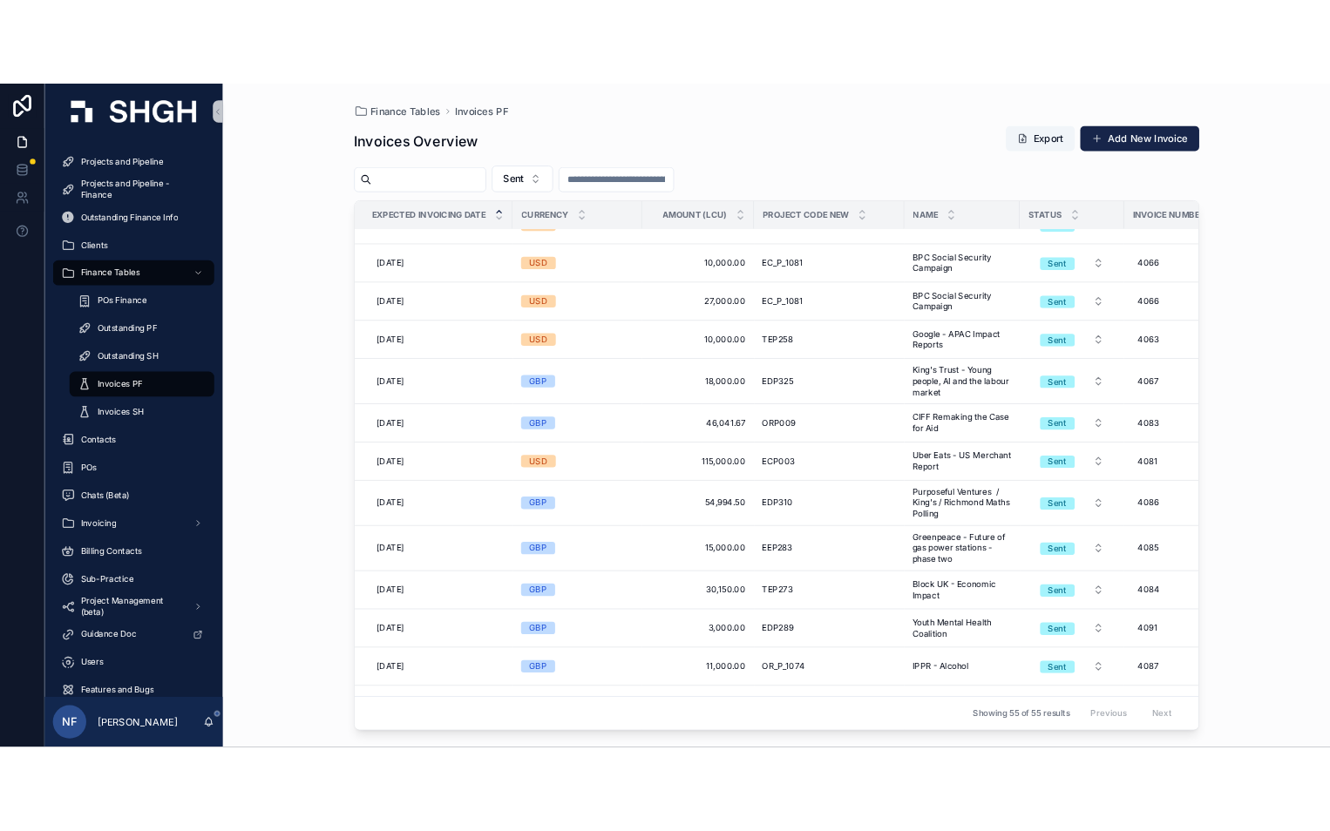
scroll to position [2091, 0]
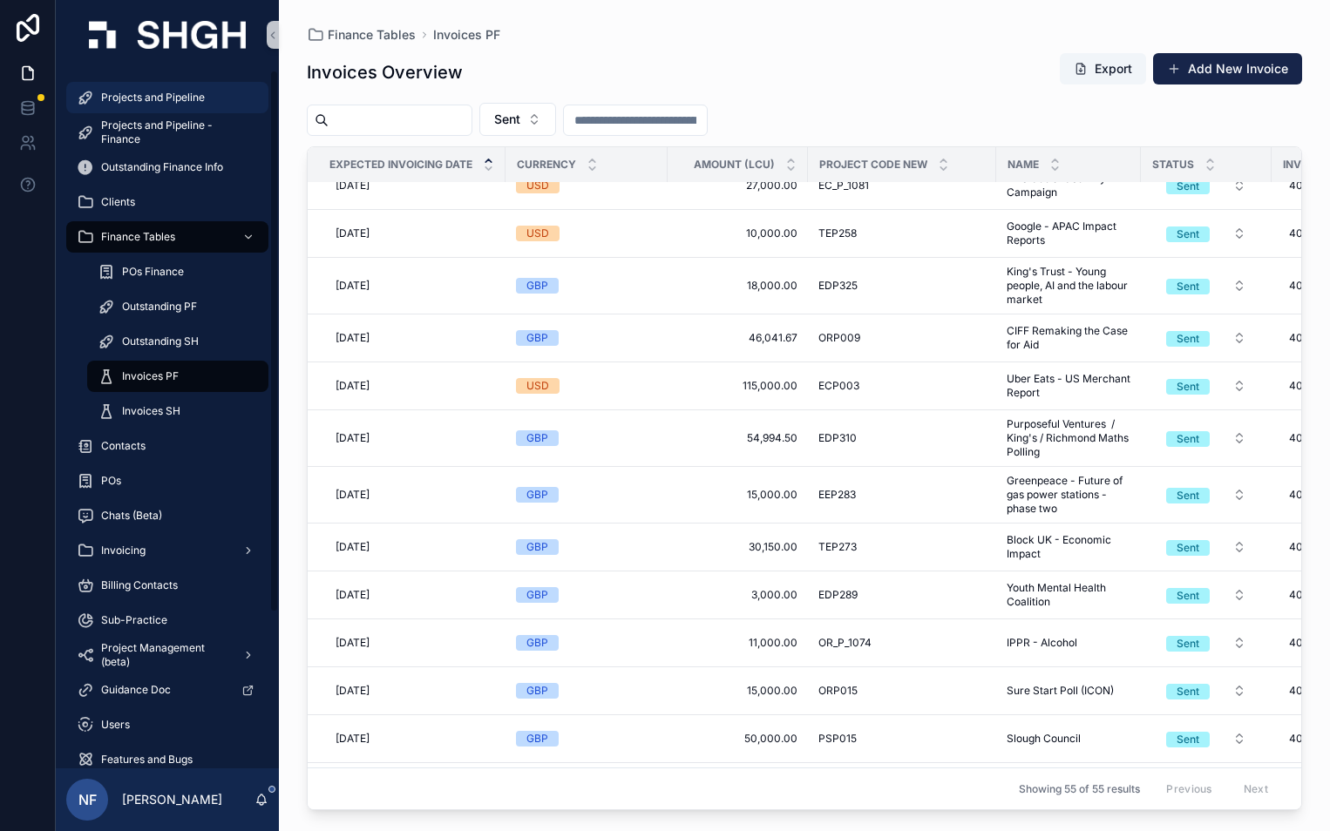
click at [117, 93] on span "Projects and Pipeline" at bounding box center [153, 98] width 104 height 14
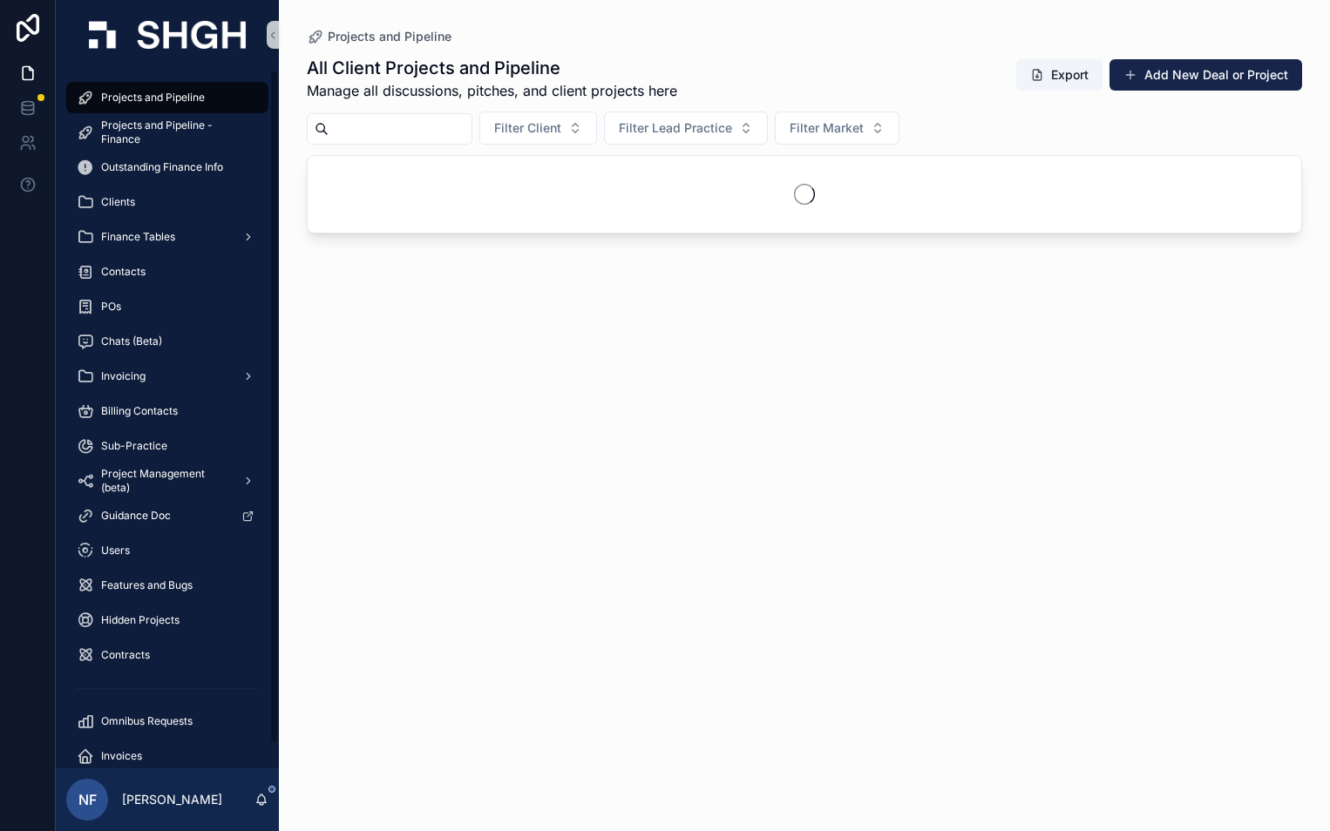
click at [364, 123] on input "scrollable content" at bounding box center [400, 129] width 143 height 24
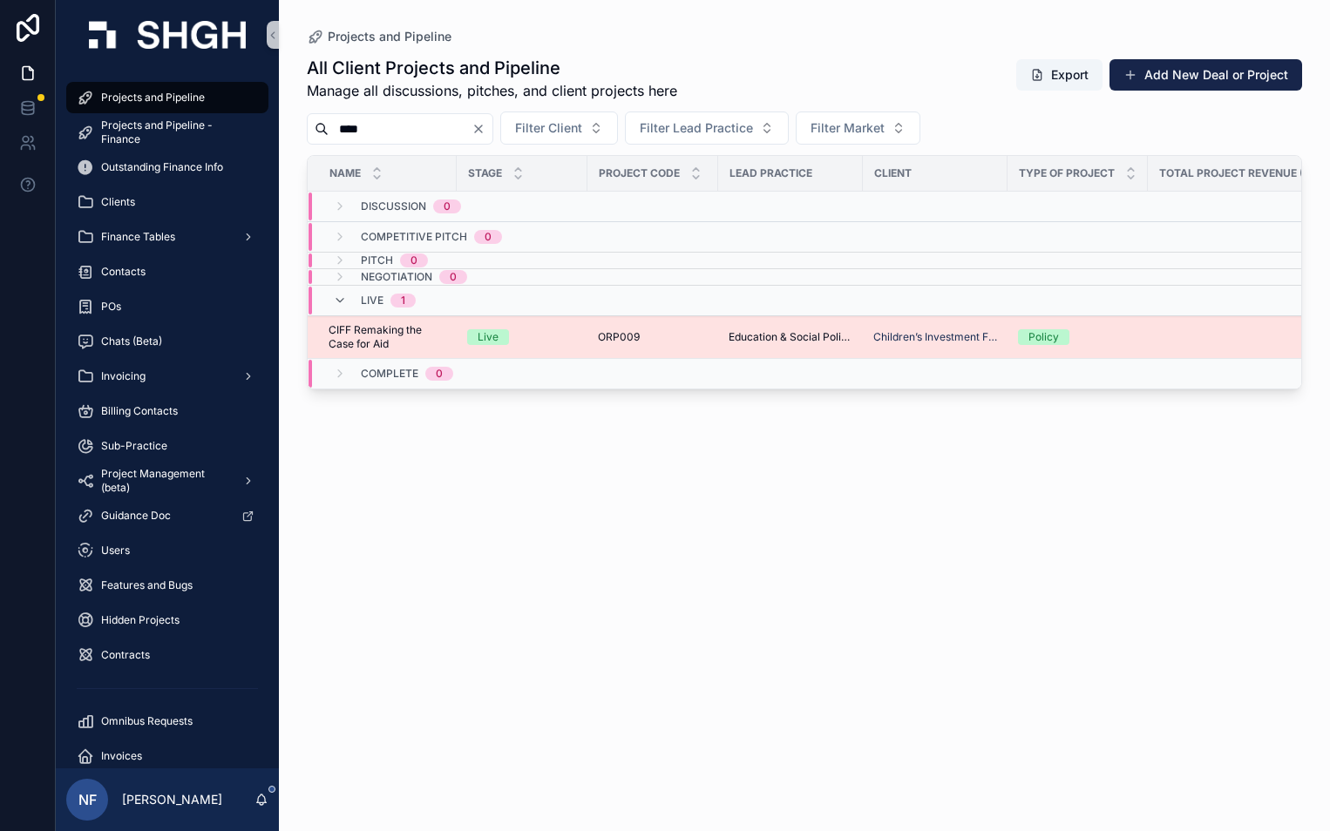
type input "****"
click at [367, 338] on span "CIFF Remaking the Case for Aid" at bounding box center [388, 337] width 118 height 28
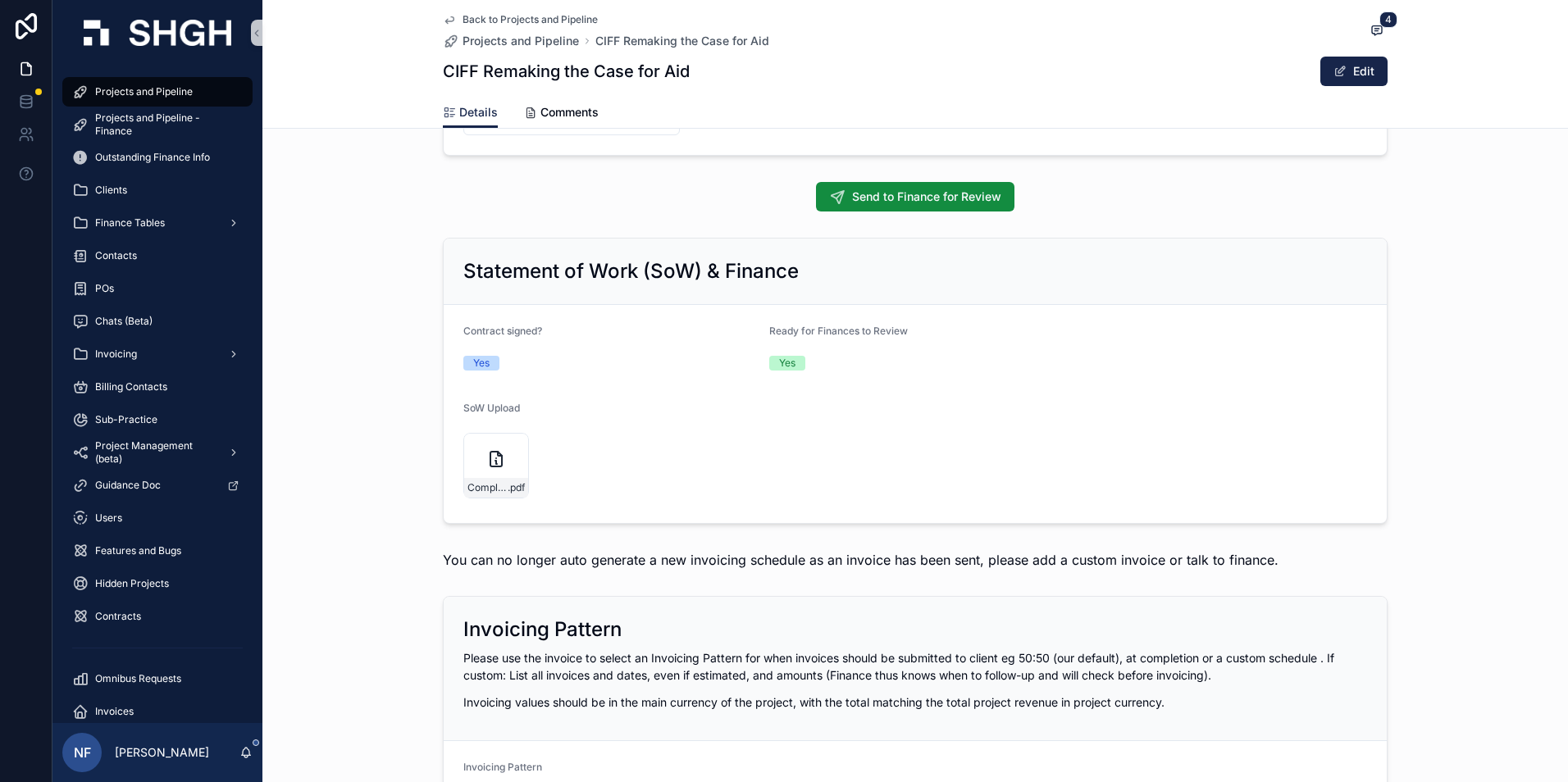
scroll to position [1230, 0]
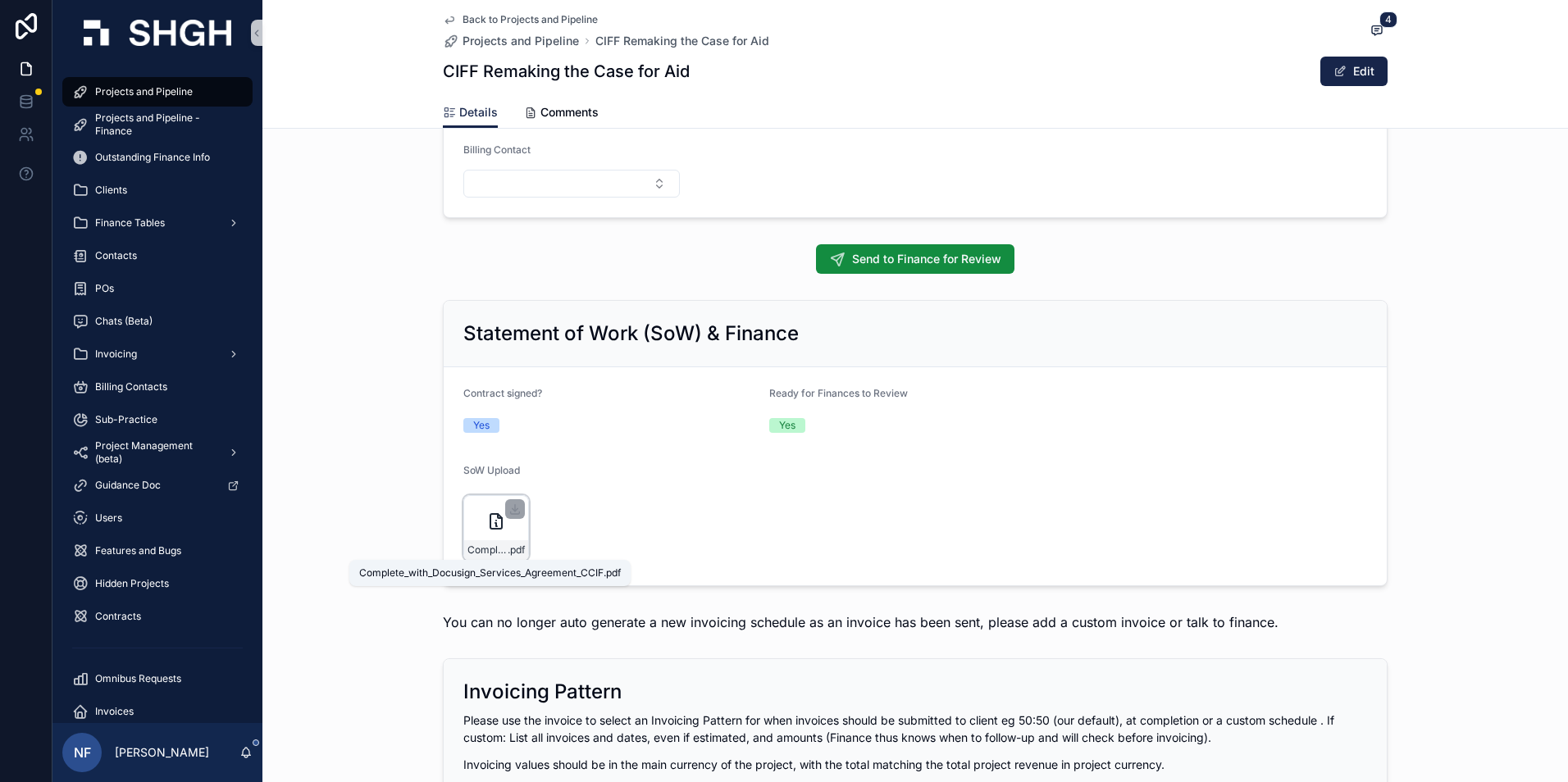
click at [473, 543] on div "Complete_with_Docusign_Services_Agreement_CCIF .pdf" at bounding box center [496, 550] width 64 height 20
